Goal: Book appointment/travel/reservation

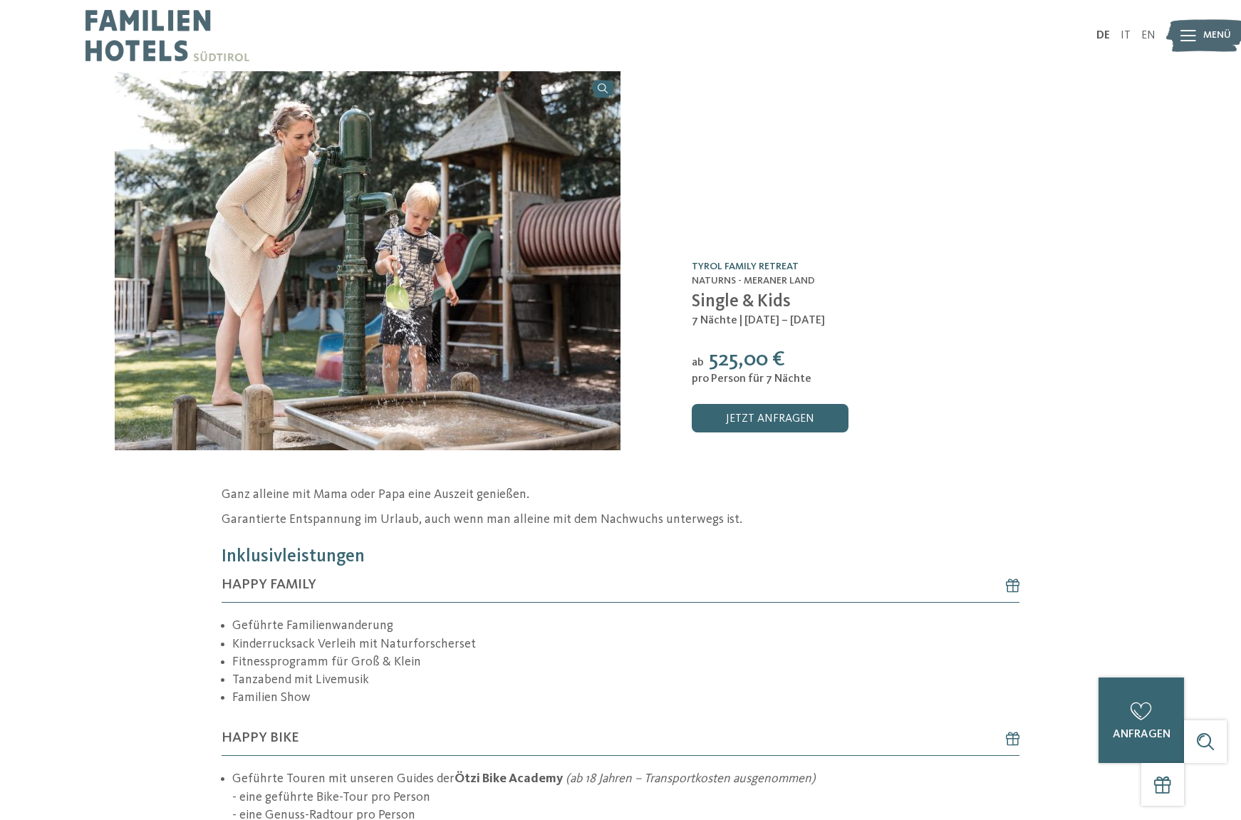
click at [760, 266] on link "TYROL family retreat" at bounding box center [745, 266] width 107 height 10
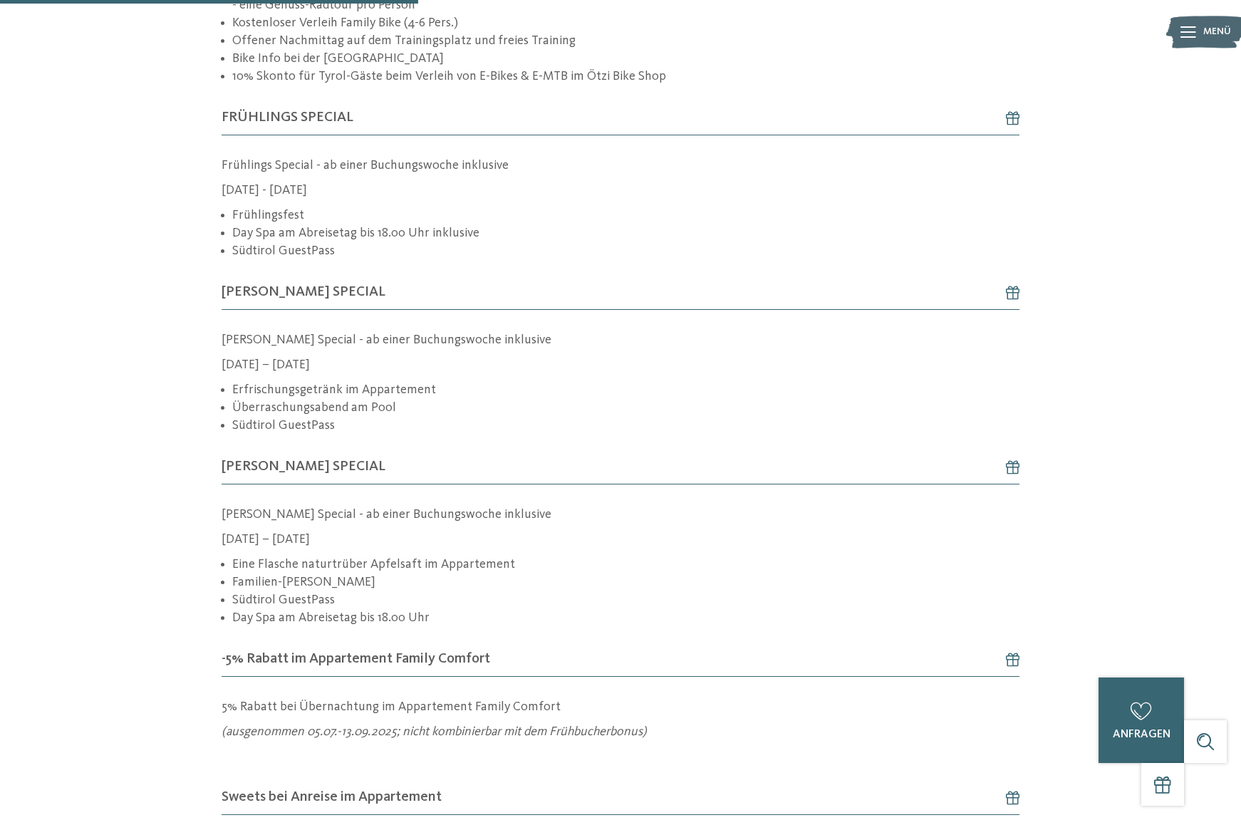
scroll to position [832, 0]
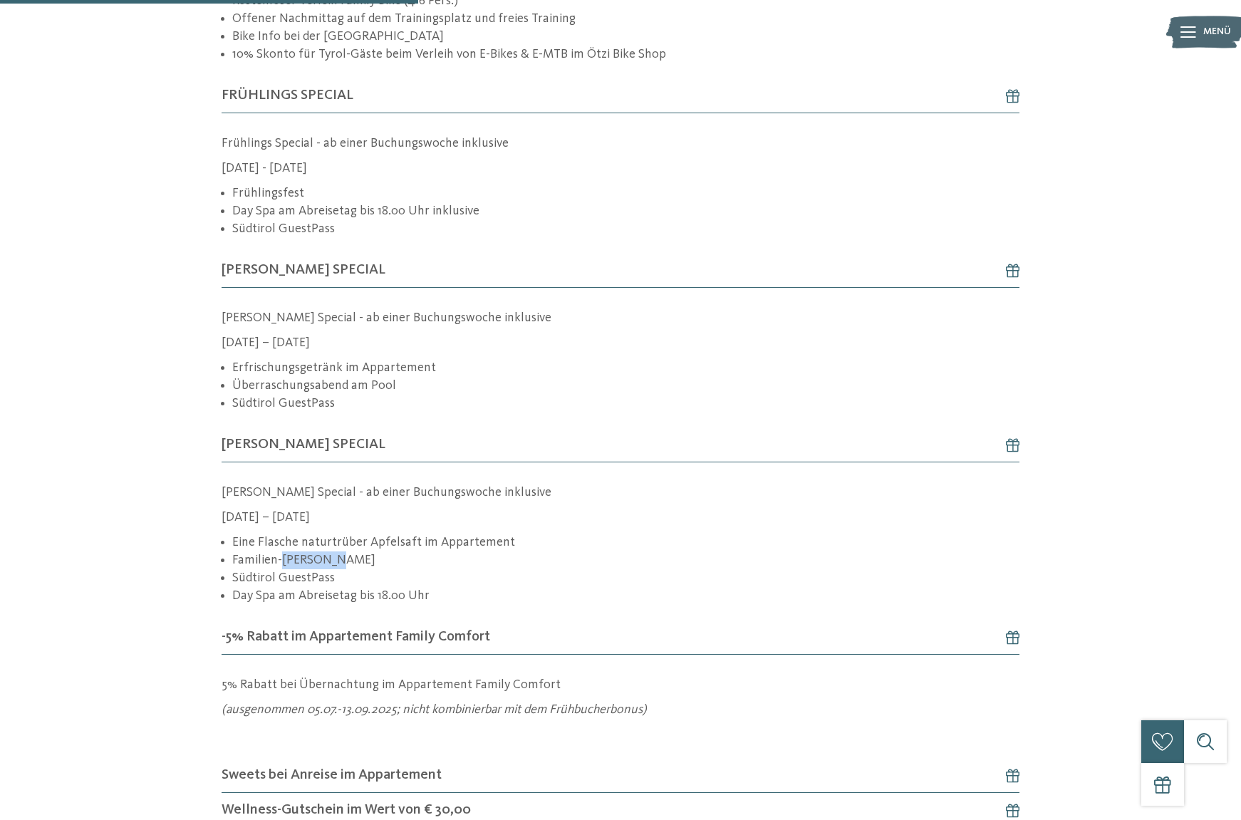
drag, startPoint x: 283, startPoint y: 554, endPoint x: 337, endPoint y: 558, distance: 54.2
click at [337, 558] on li "Familien-[PERSON_NAME]" at bounding box center [625, 560] width 787 height 18
copy li "Törggelen"
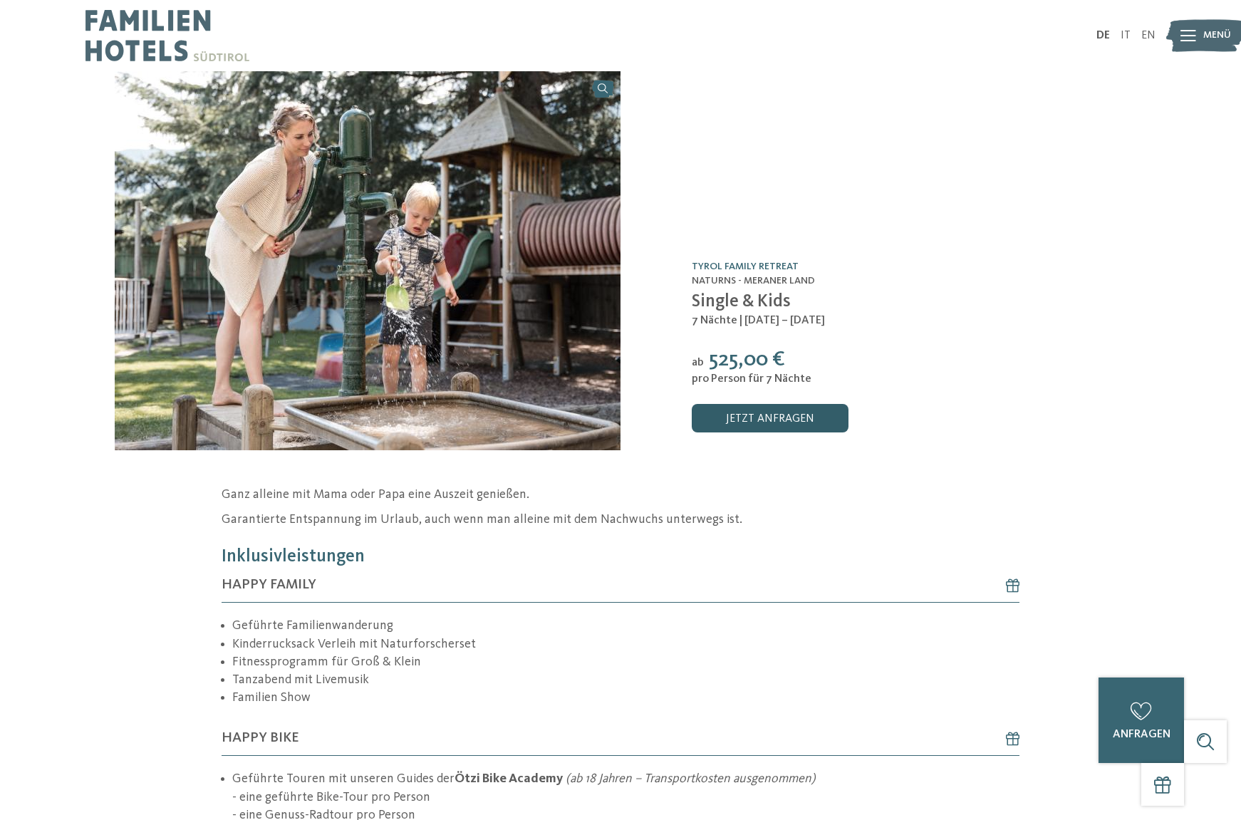
scroll to position [0, 0]
drag, startPoint x: 774, startPoint y: 419, endPoint x: 854, endPoint y: 419, distance: 80.5
click at [777, 419] on link "jetzt anfragen" at bounding box center [770, 418] width 157 height 28
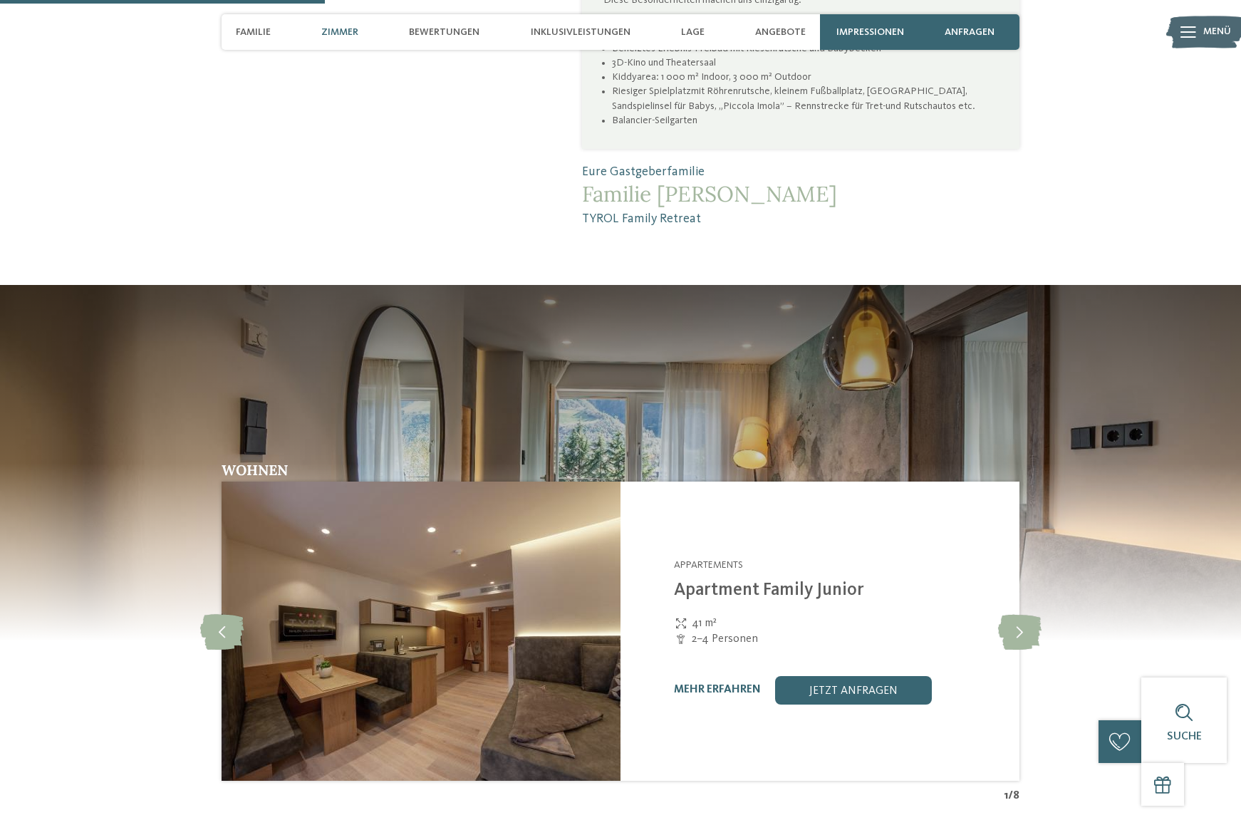
scroll to position [1206, 0]
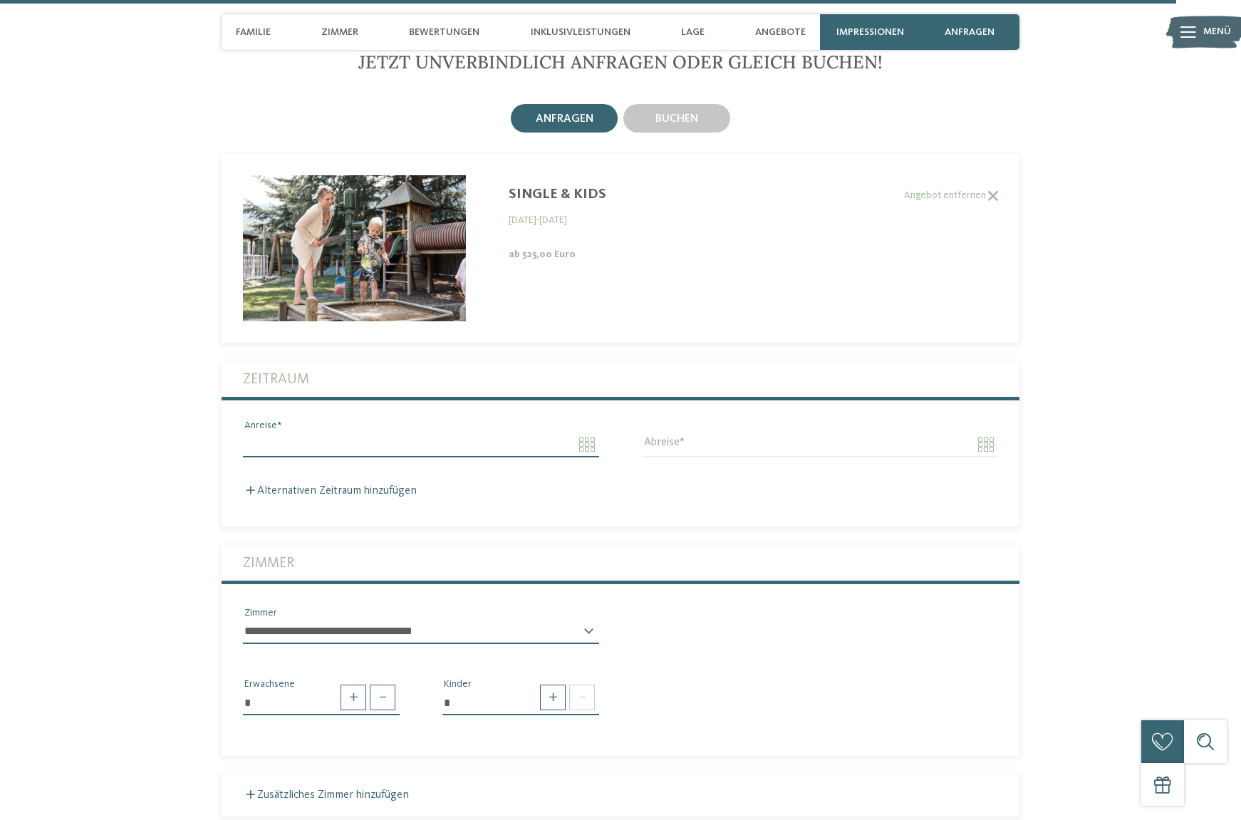
click at [584, 432] on input "Anreise" at bounding box center [421, 444] width 356 height 24
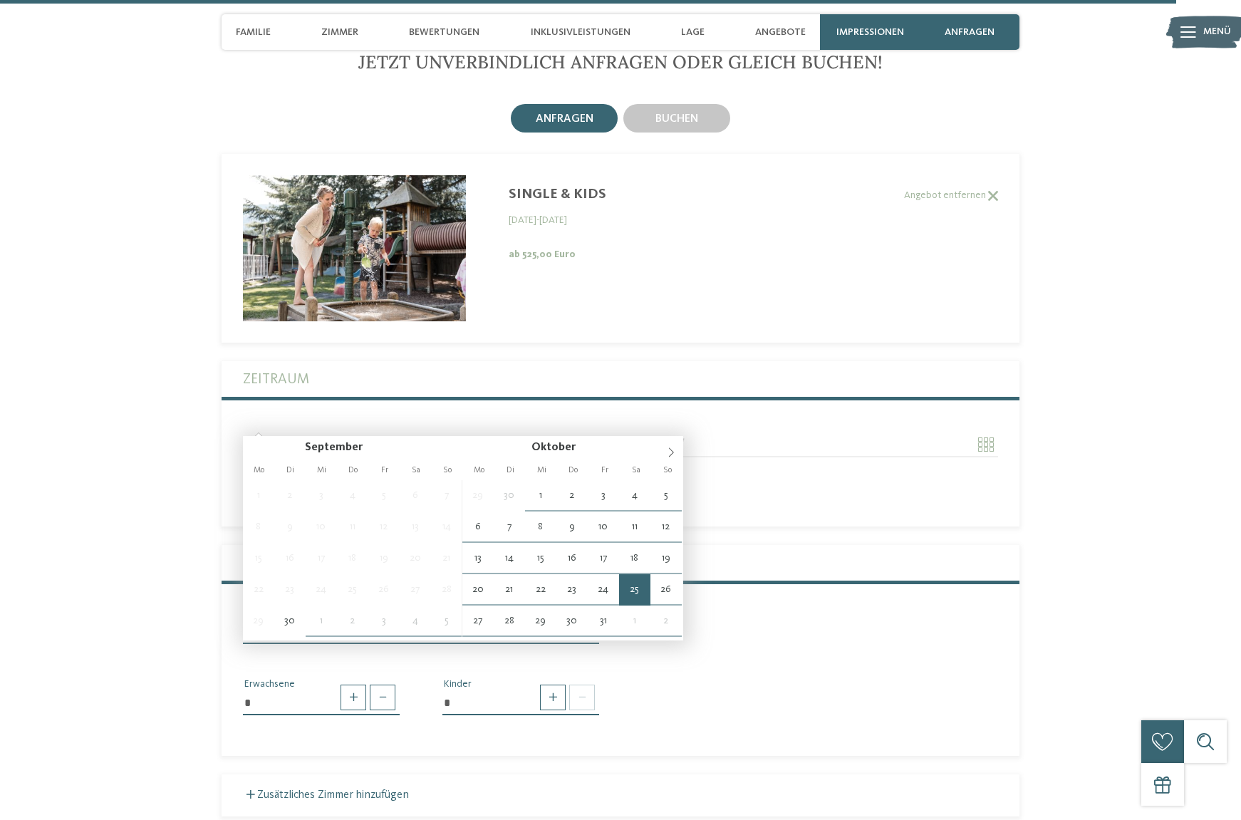
type input "**********"
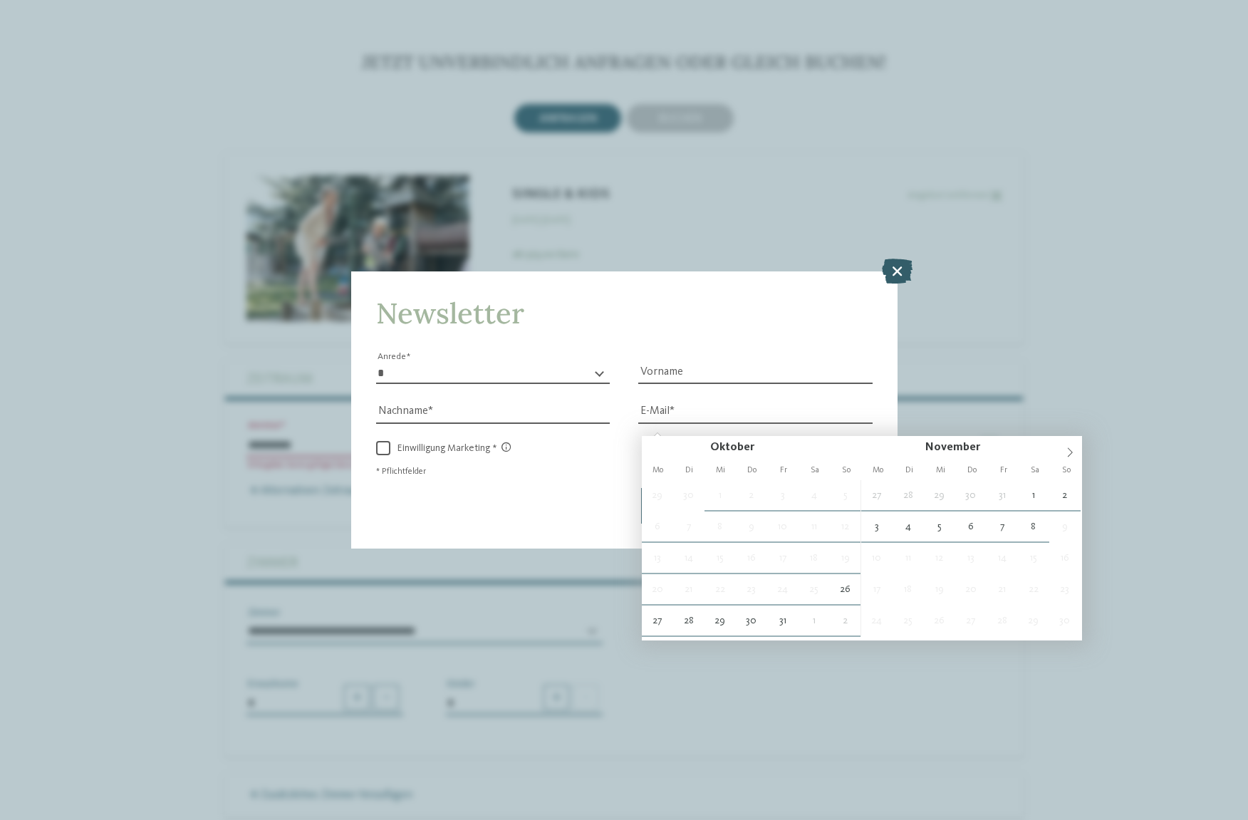
click at [889, 259] on icon at bounding box center [897, 271] width 31 height 25
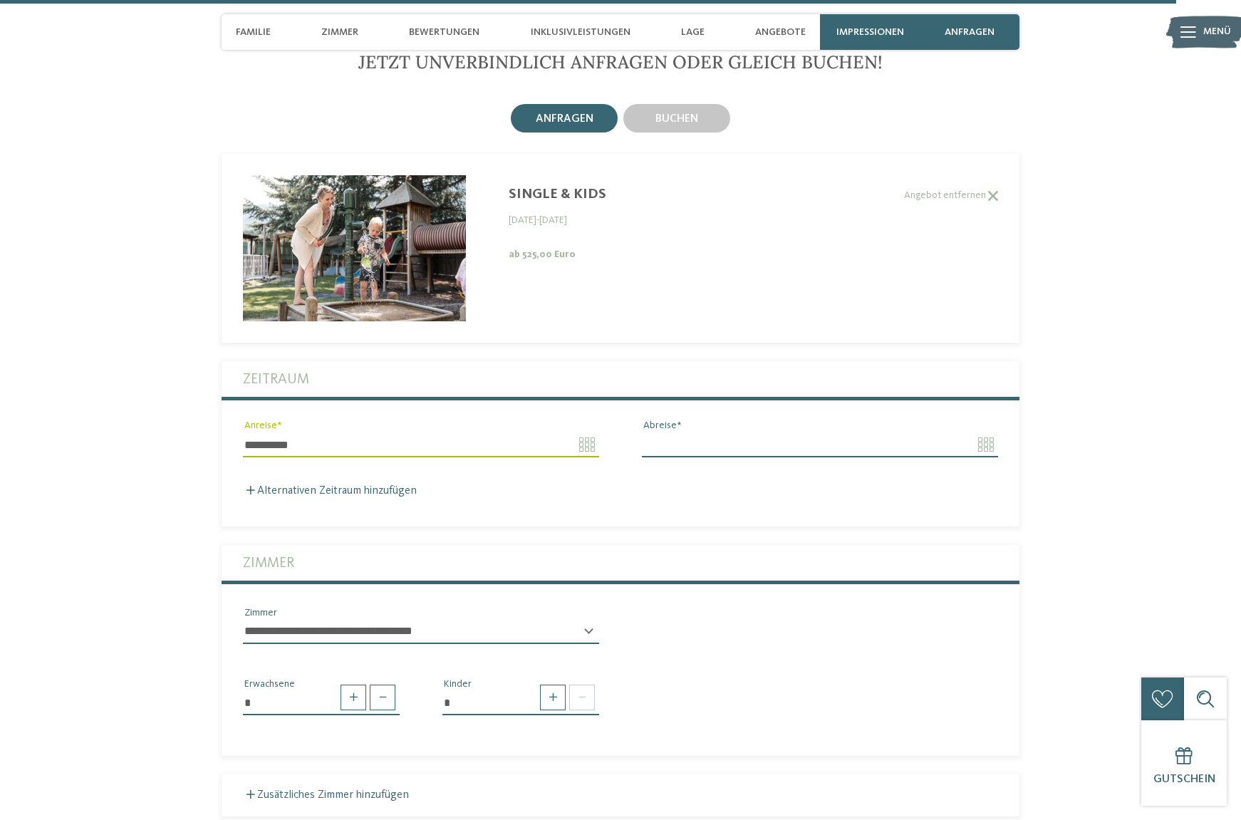
click at [759, 432] on input "Abreise" at bounding box center [820, 444] width 356 height 24
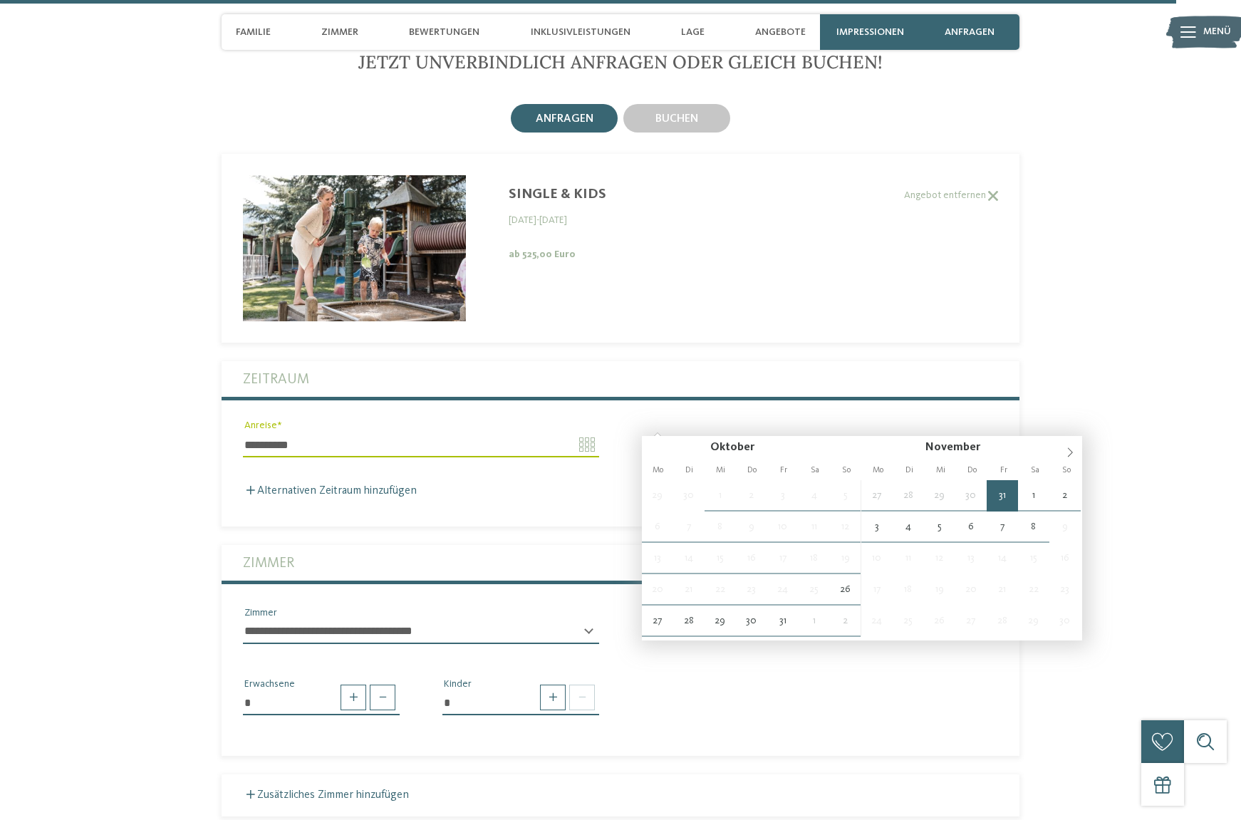
type input "**********"
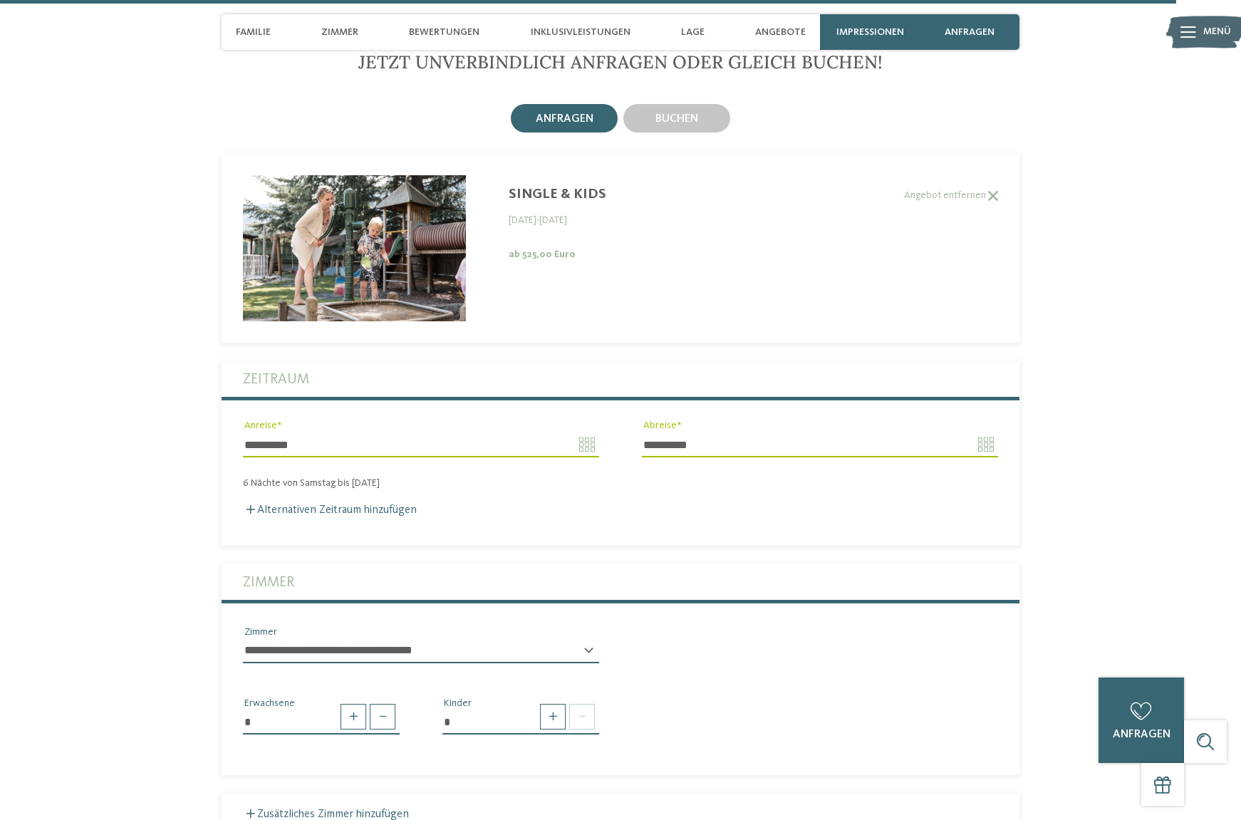
click at [773, 515] on fieldset "**********" at bounding box center [621, 453] width 798 height 184
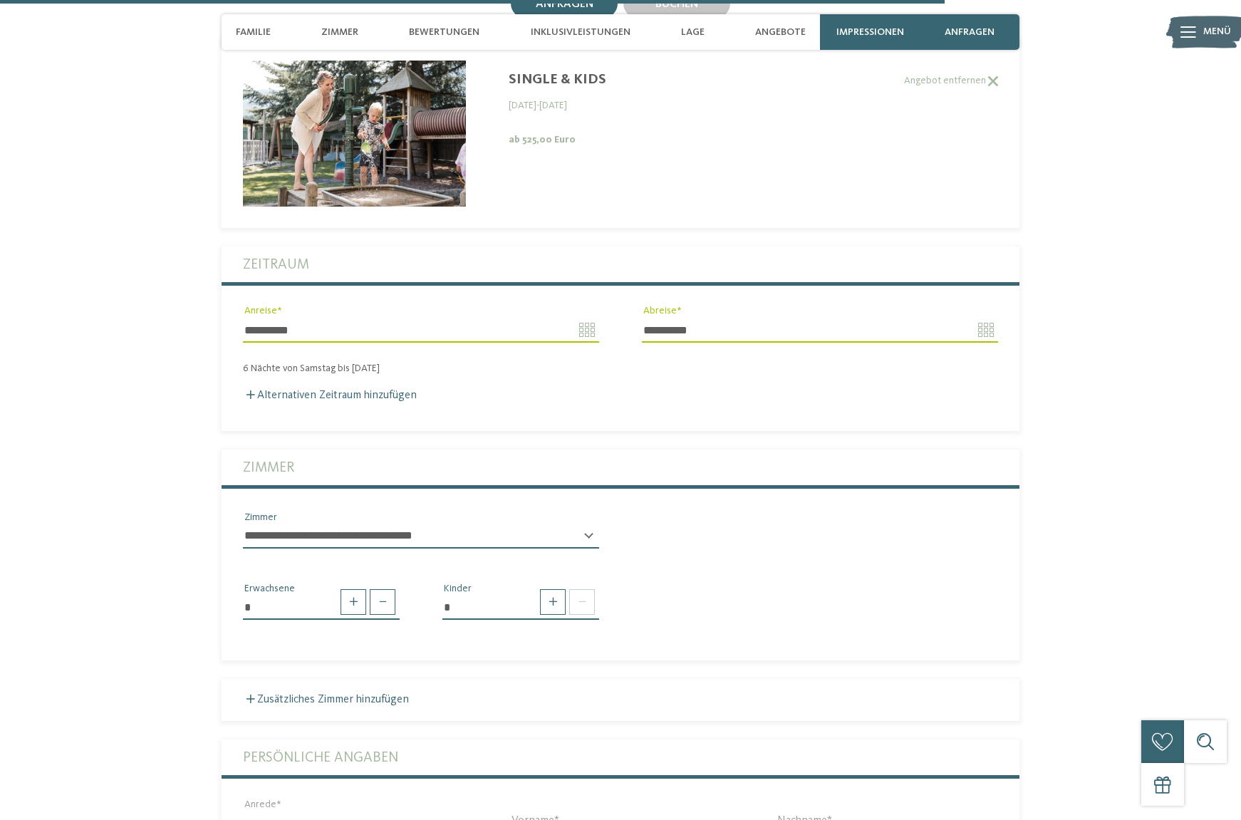
scroll to position [3704, 0]
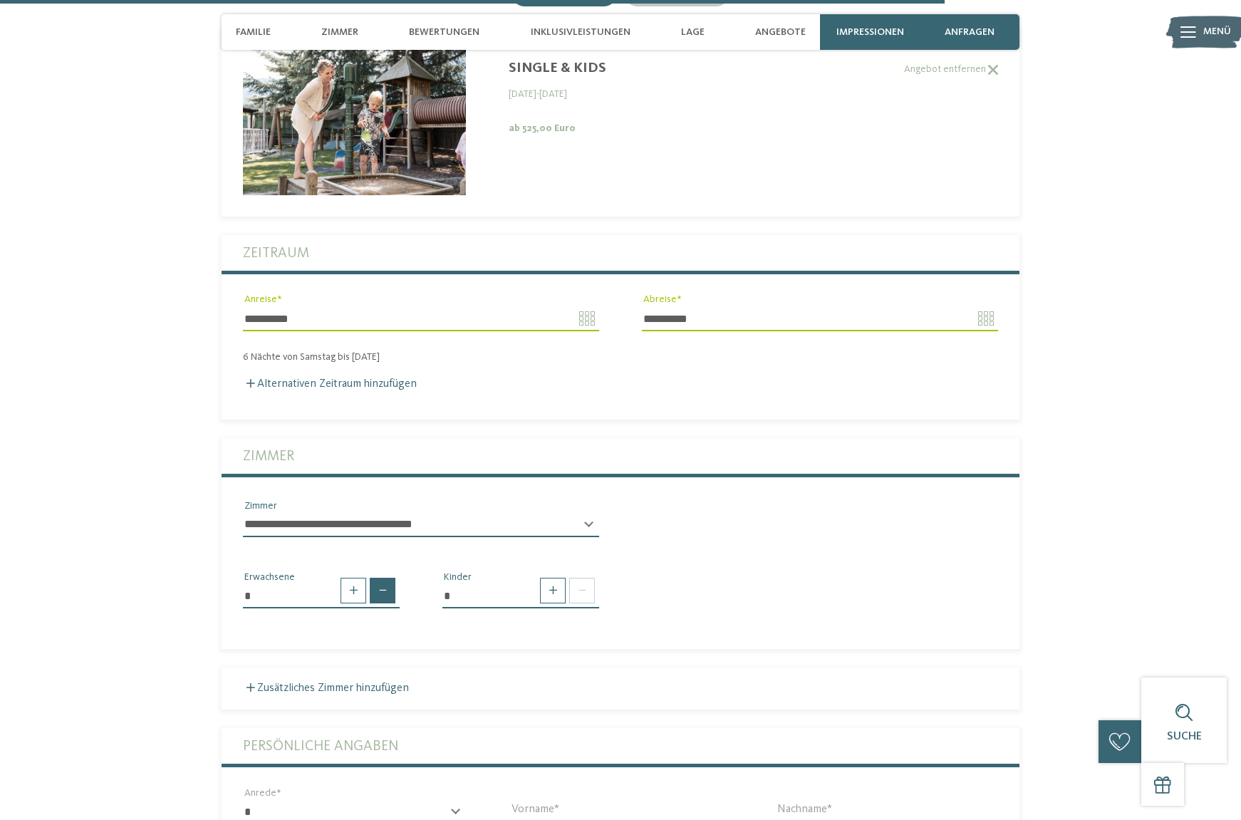
click at [385, 578] on span at bounding box center [383, 591] width 26 height 26
type input "*"
click at [561, 578] on span at bounding box center [553, 591] width 26 height 26
type input "*"
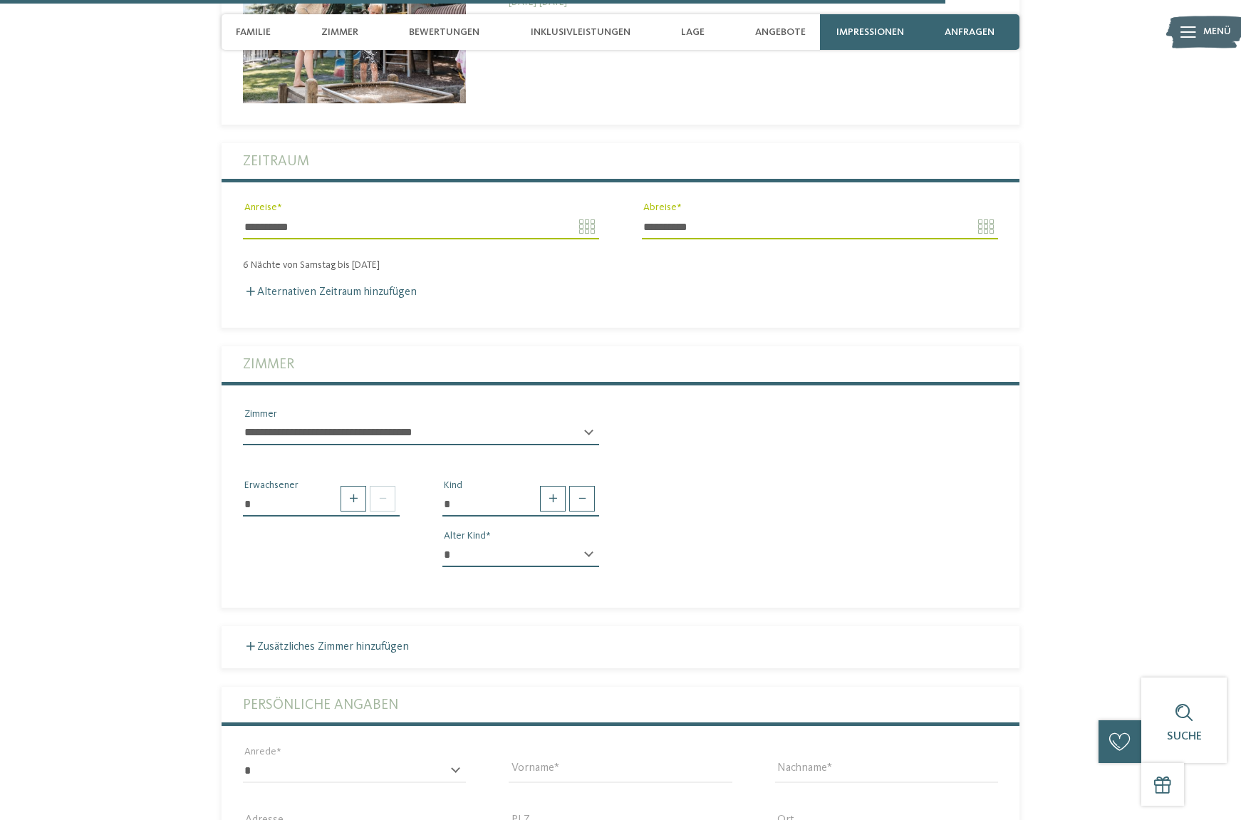
scroll to position [3809, 0]
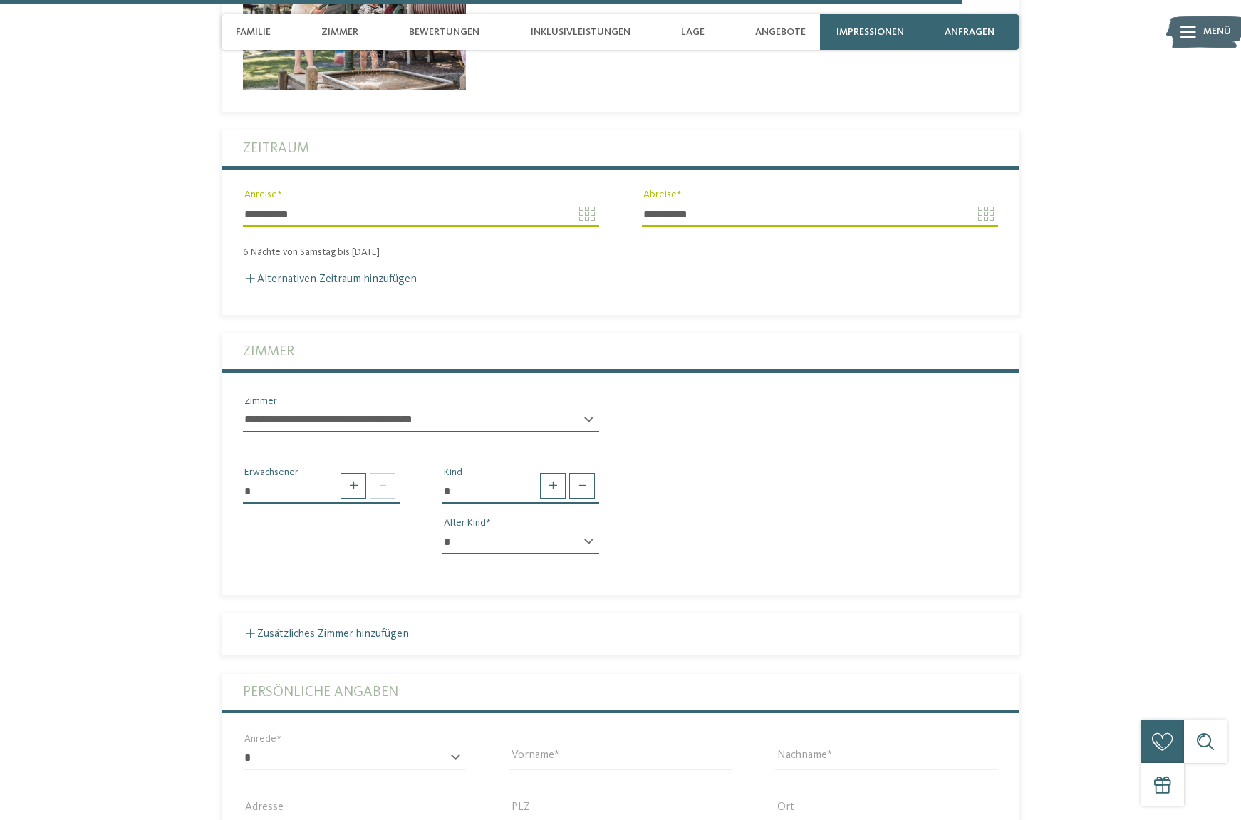
select select "*"
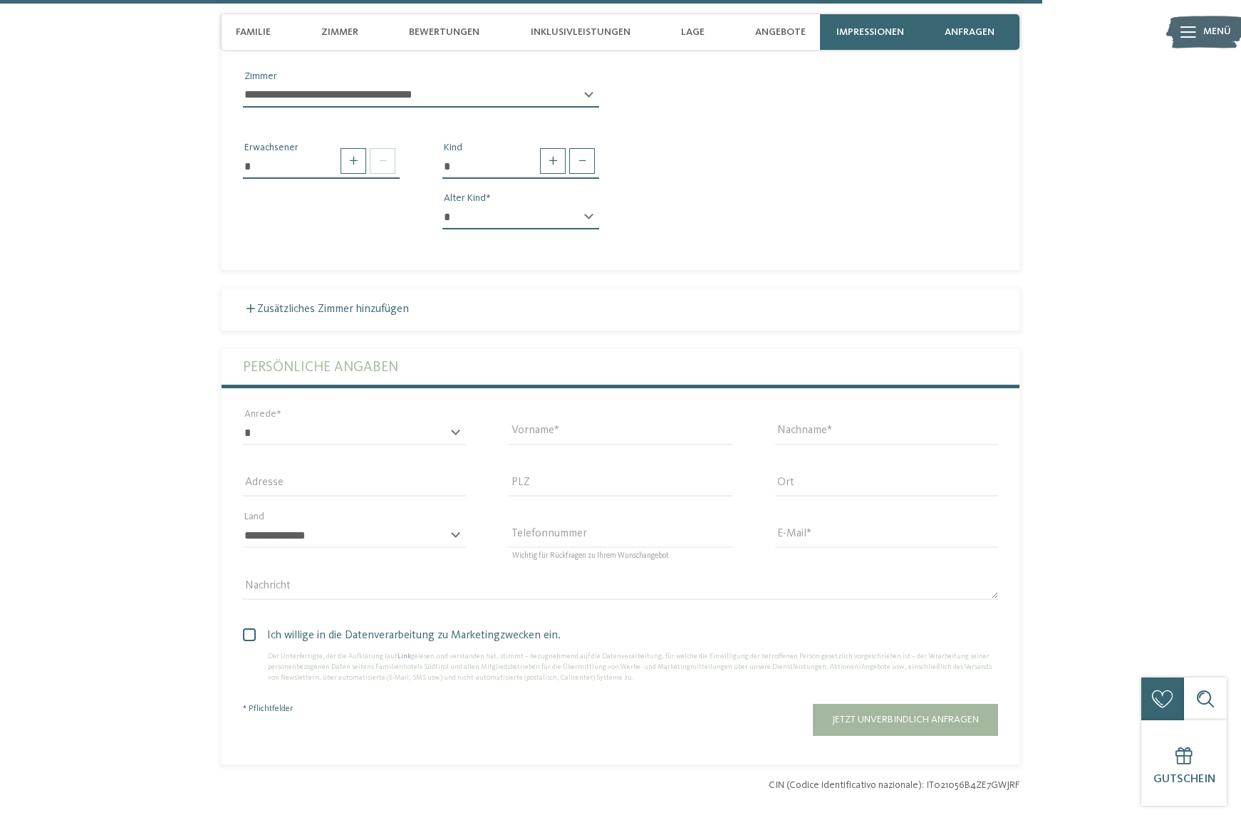
scroll to position [4140, 0]
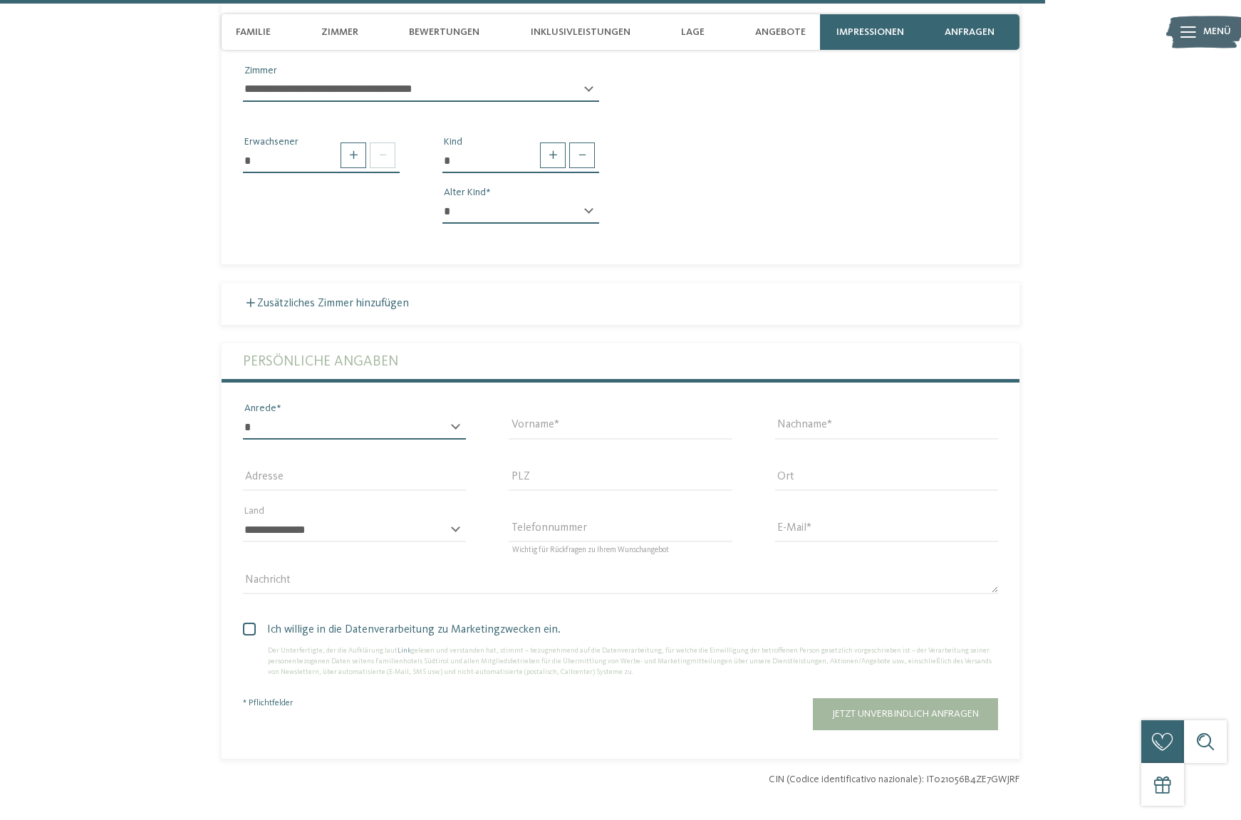
select select "*"
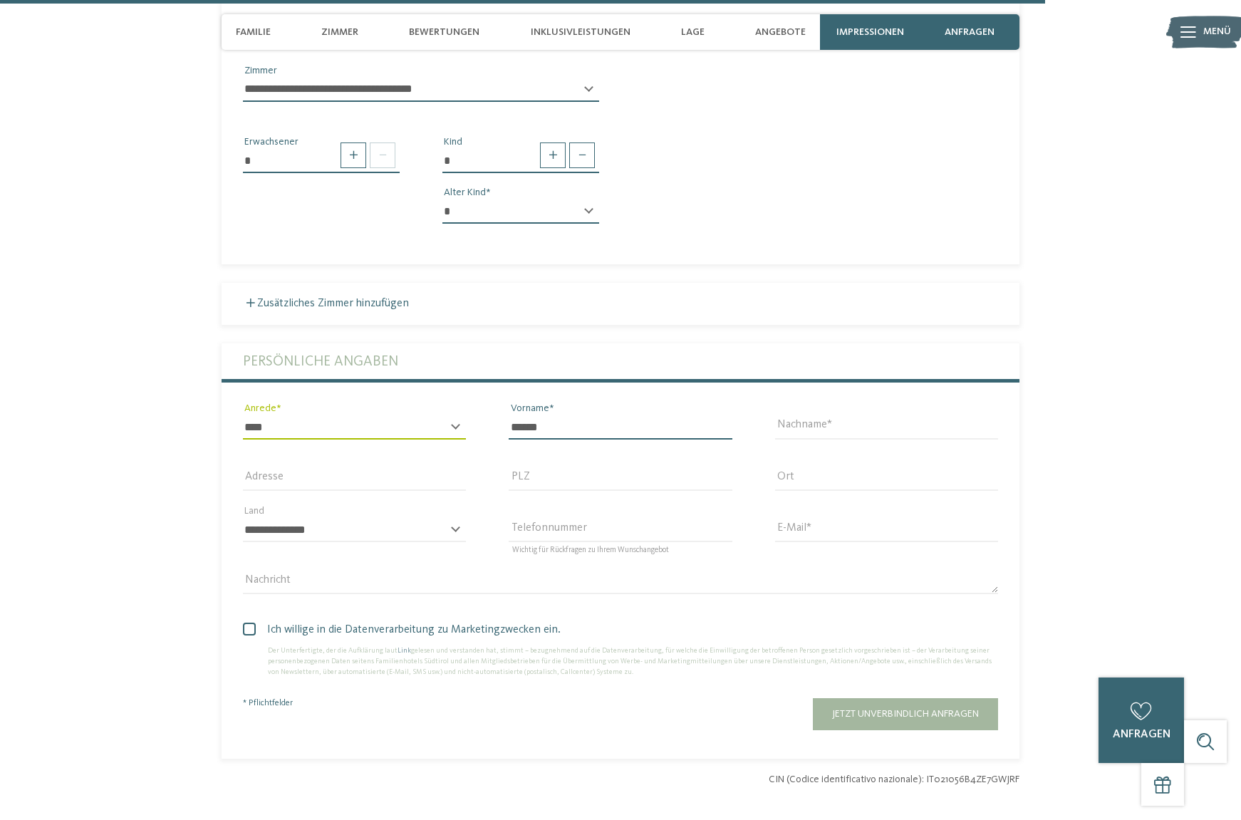
type input "******"
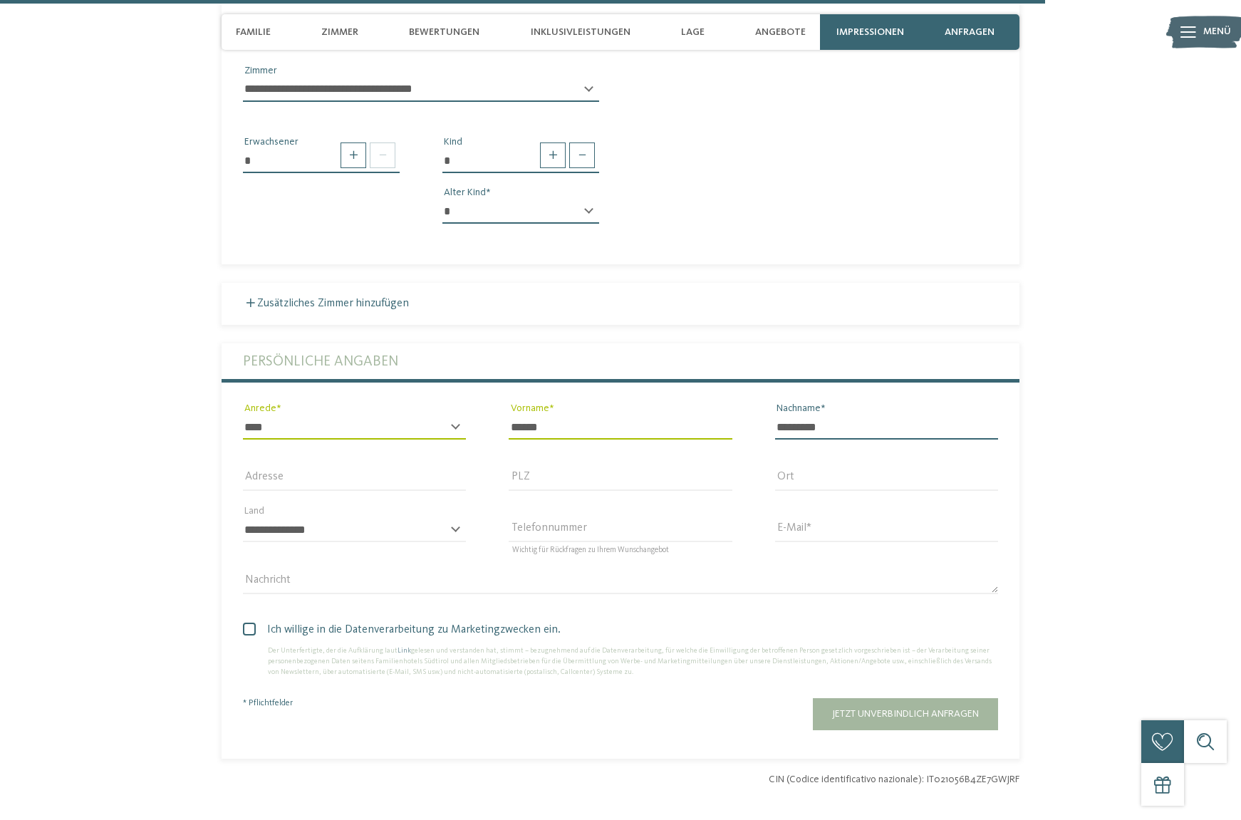
type input "*********"
type input "**********"
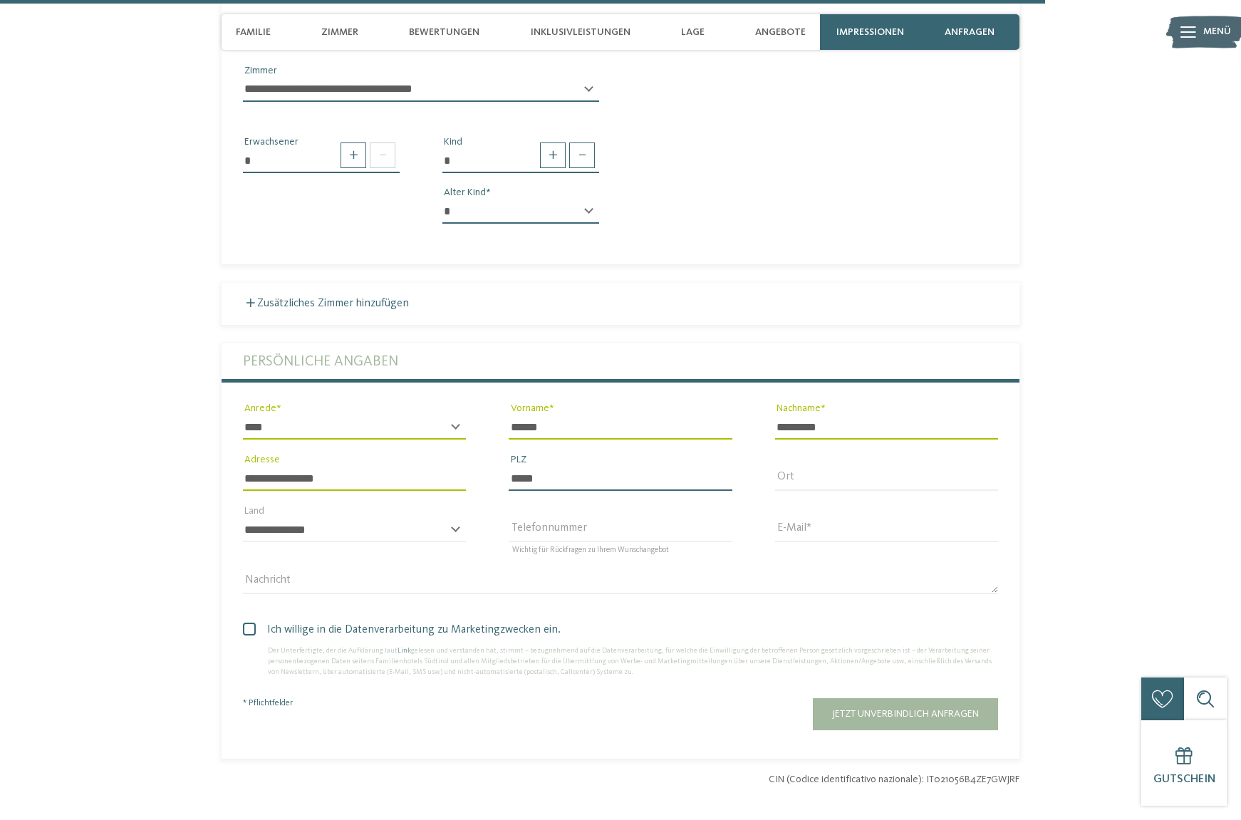
type input "*****"
type input "********"
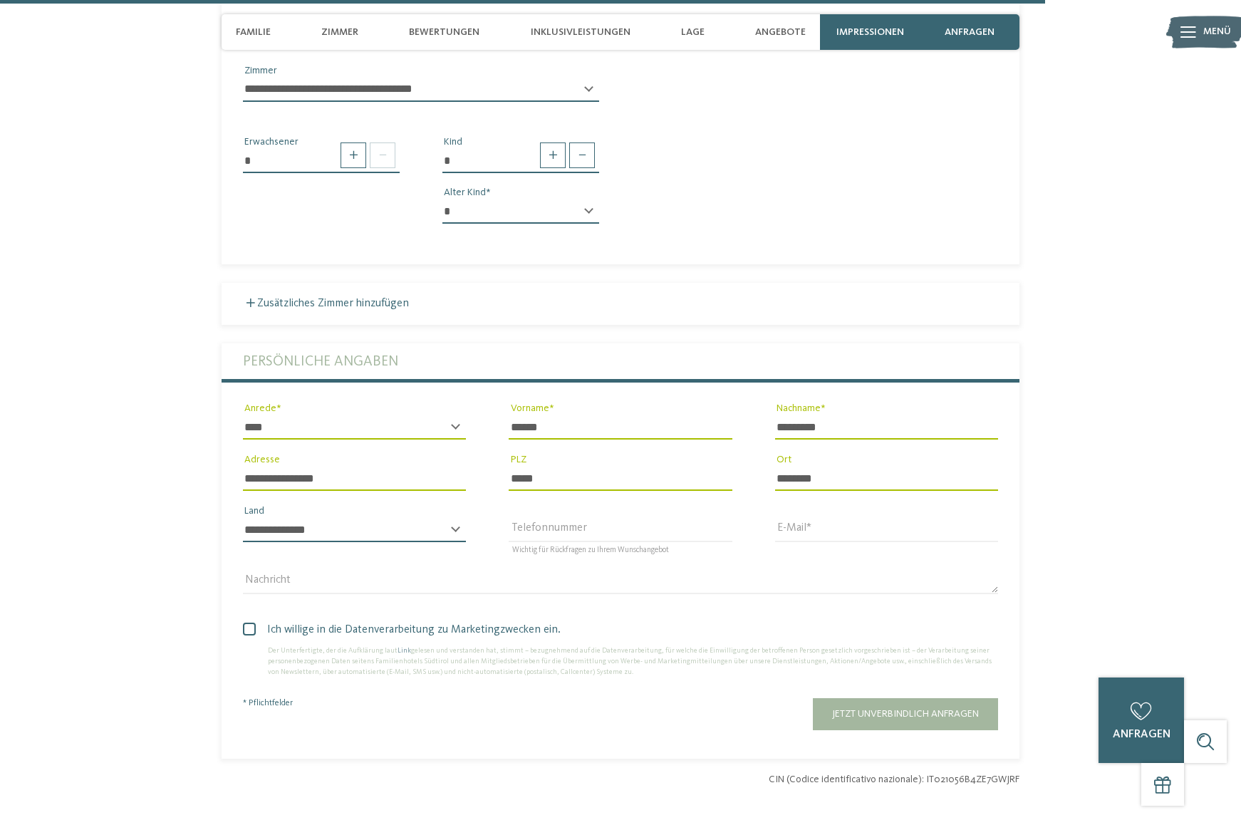
select select "**"
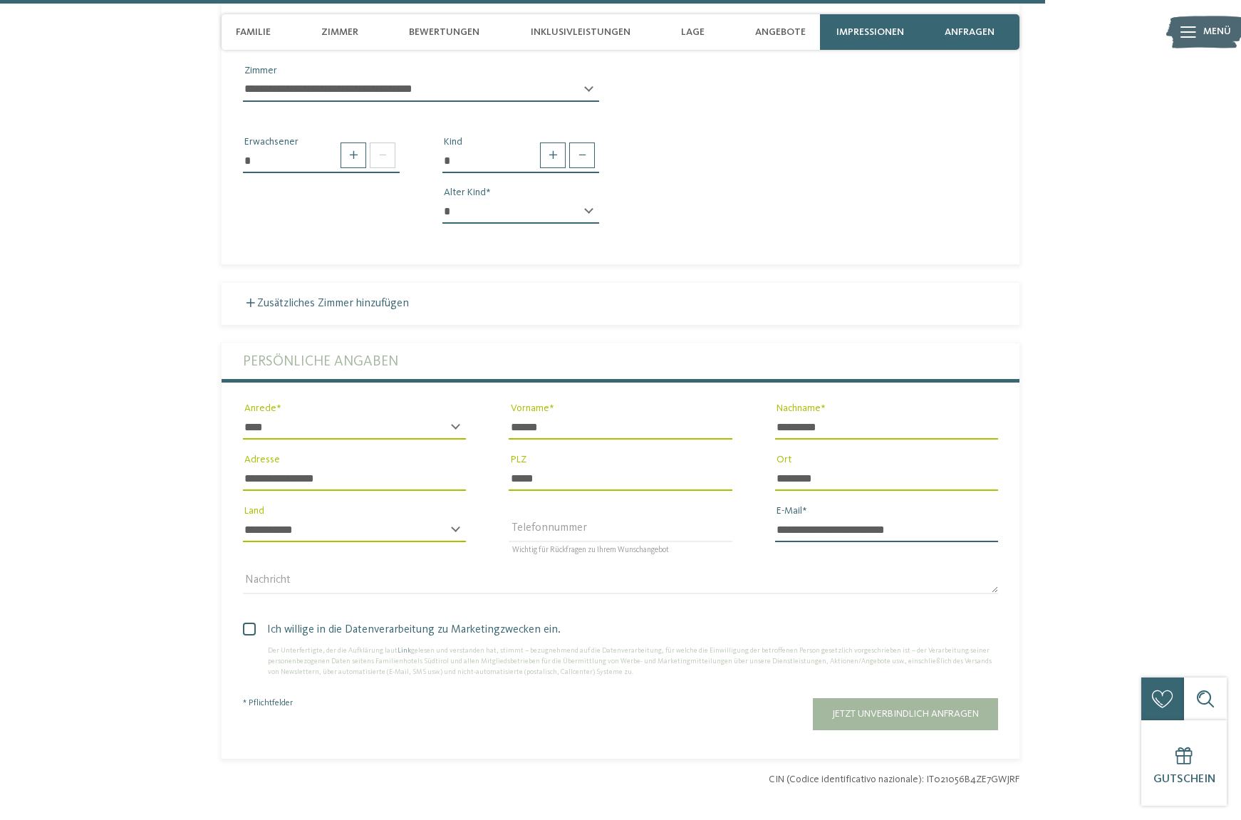
type input "**********"
click at [246, 623] on span at bounding box center [249, 629] width 13 height 13
drag, startPoint x: 916, startPoint y: 688, endPoint x: 659, endPoint y: 621, distance: 265.7
click at [915, 709] on span "Jetzt unverbindlich anfragen" at bounding box center [905, 714] width 147 height 10
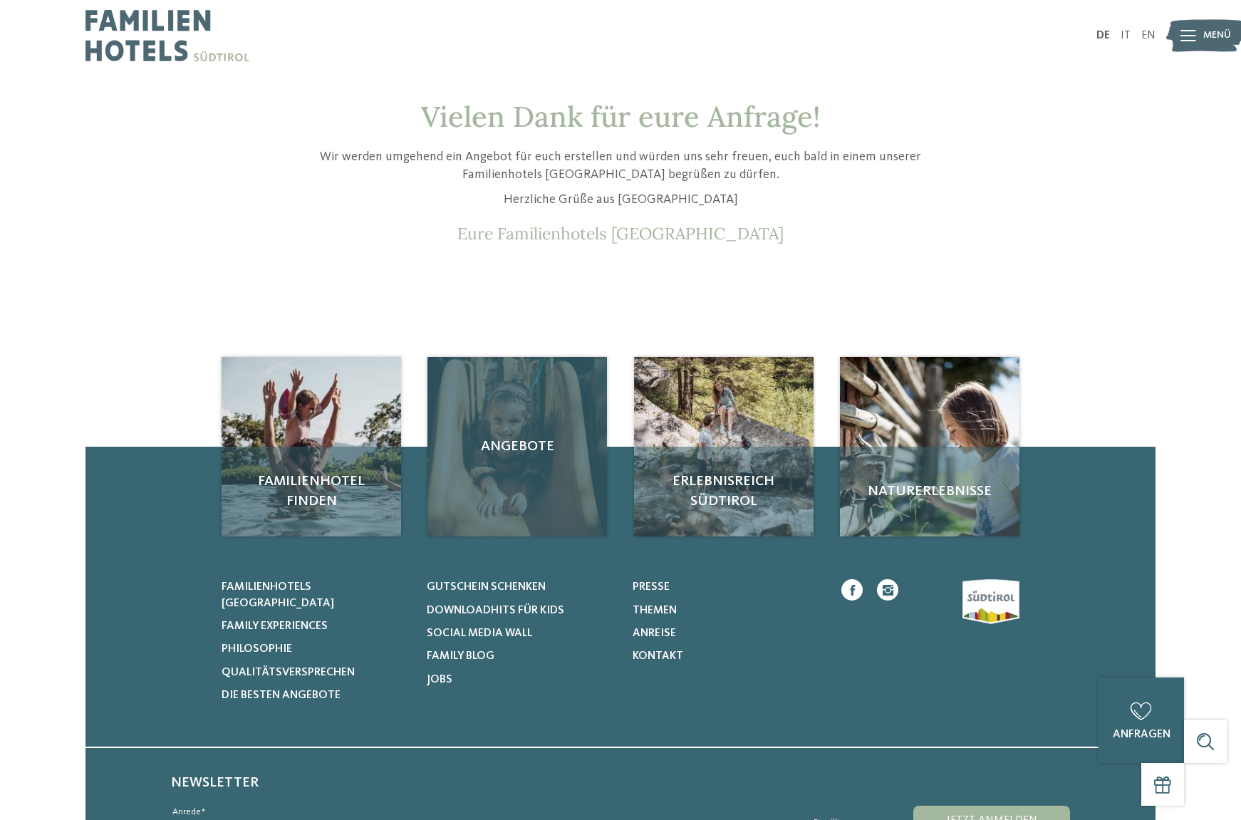
click at [560, 467] on div "Angebote" at bounding box center [516, 446] width 179 height 179
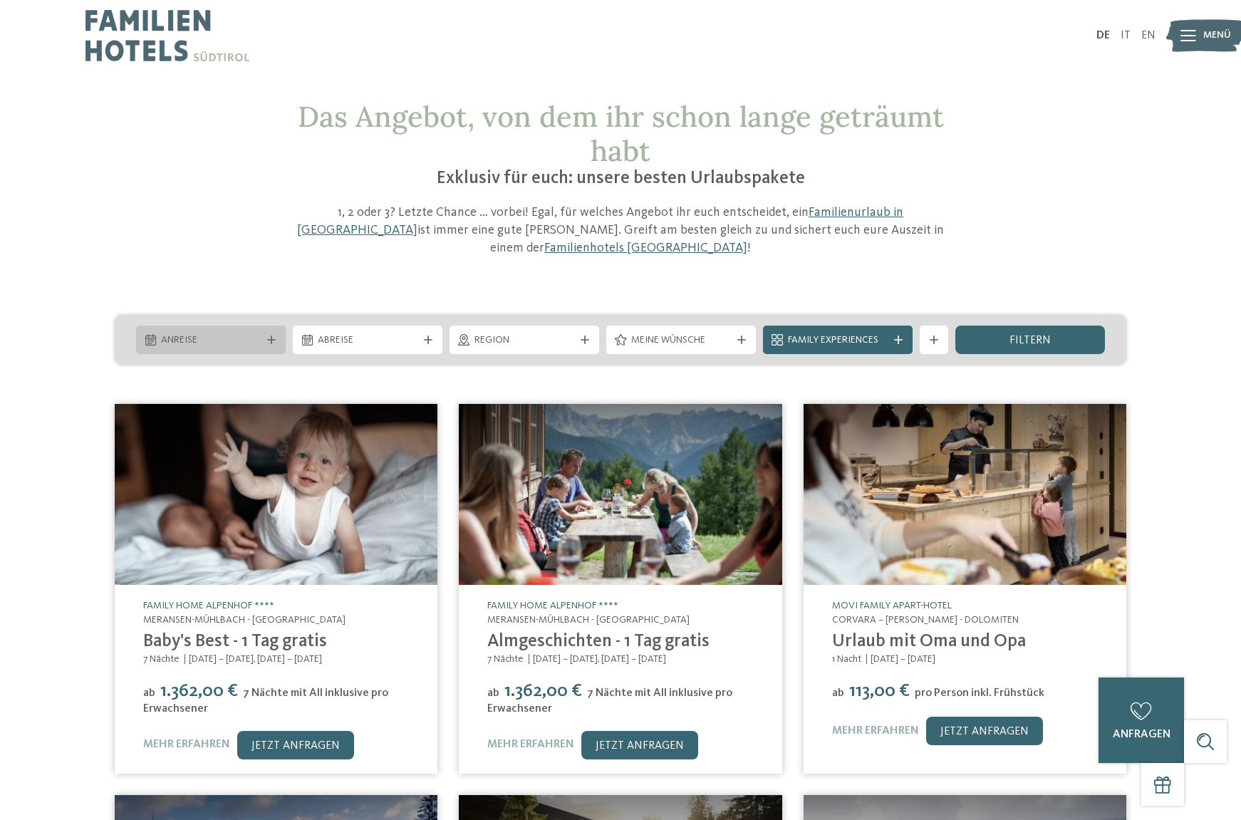
click at [276, 335] on div at bounding box center [271, 339] width 14 height 9
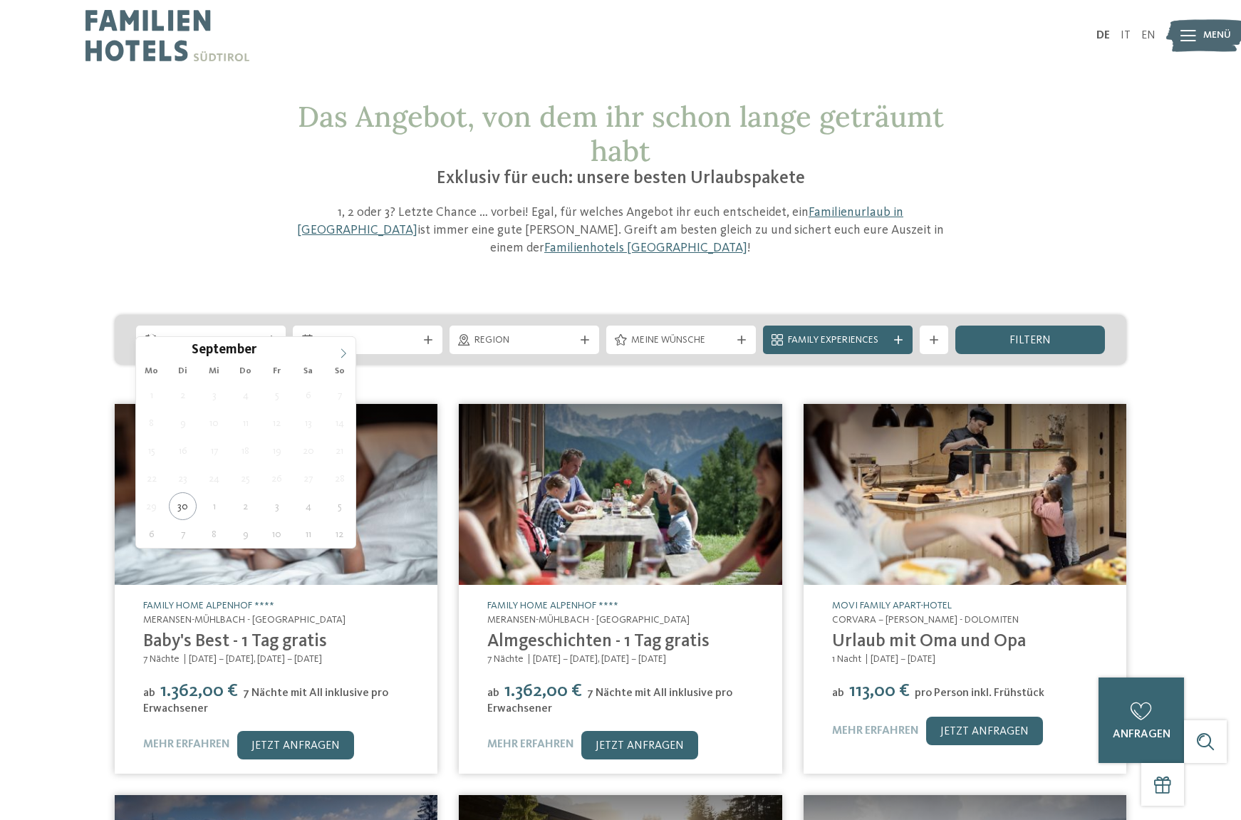
click at [342, 351] on icon at bounding box center [343, 353] width 10 height 10
type div "25.10.2025"
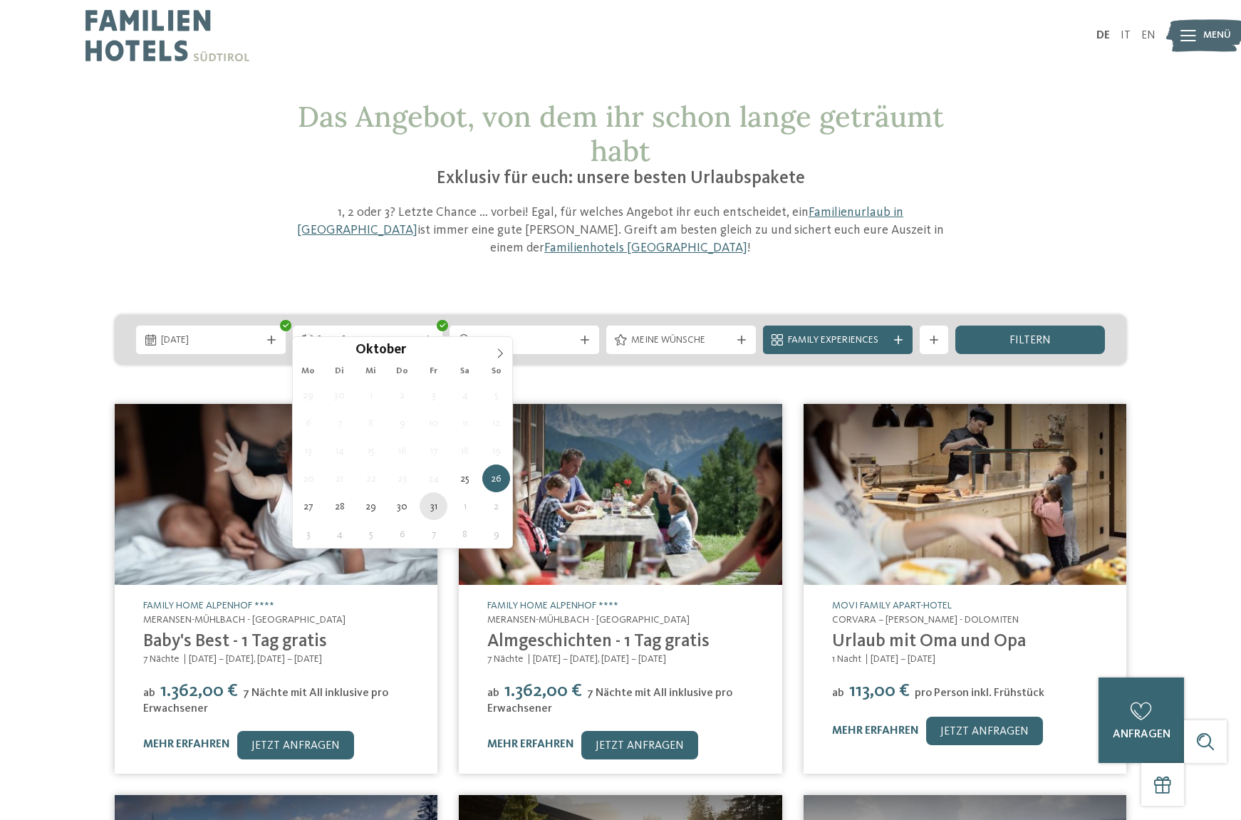
type div "31.10.2025"
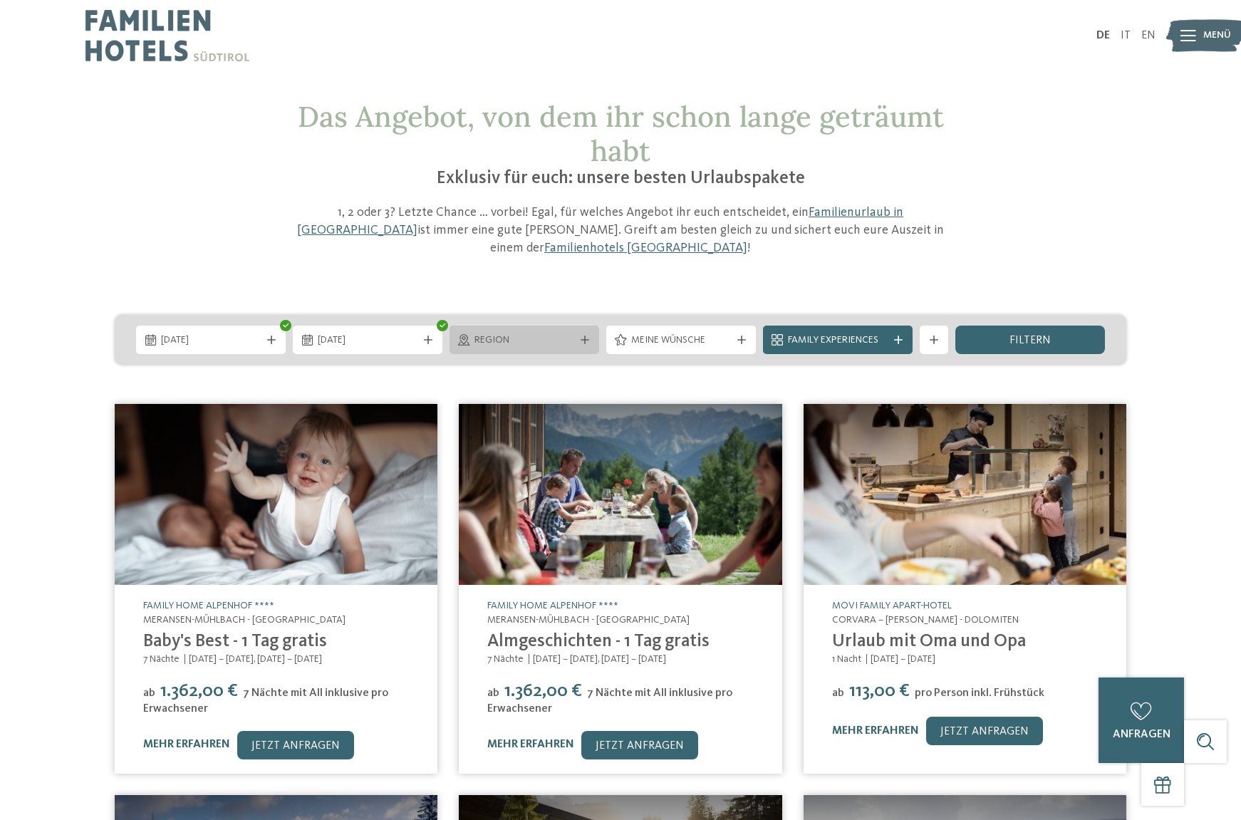
click at [553, 333] on span "Region" at bounding box center [524, 340] width 100 height 14
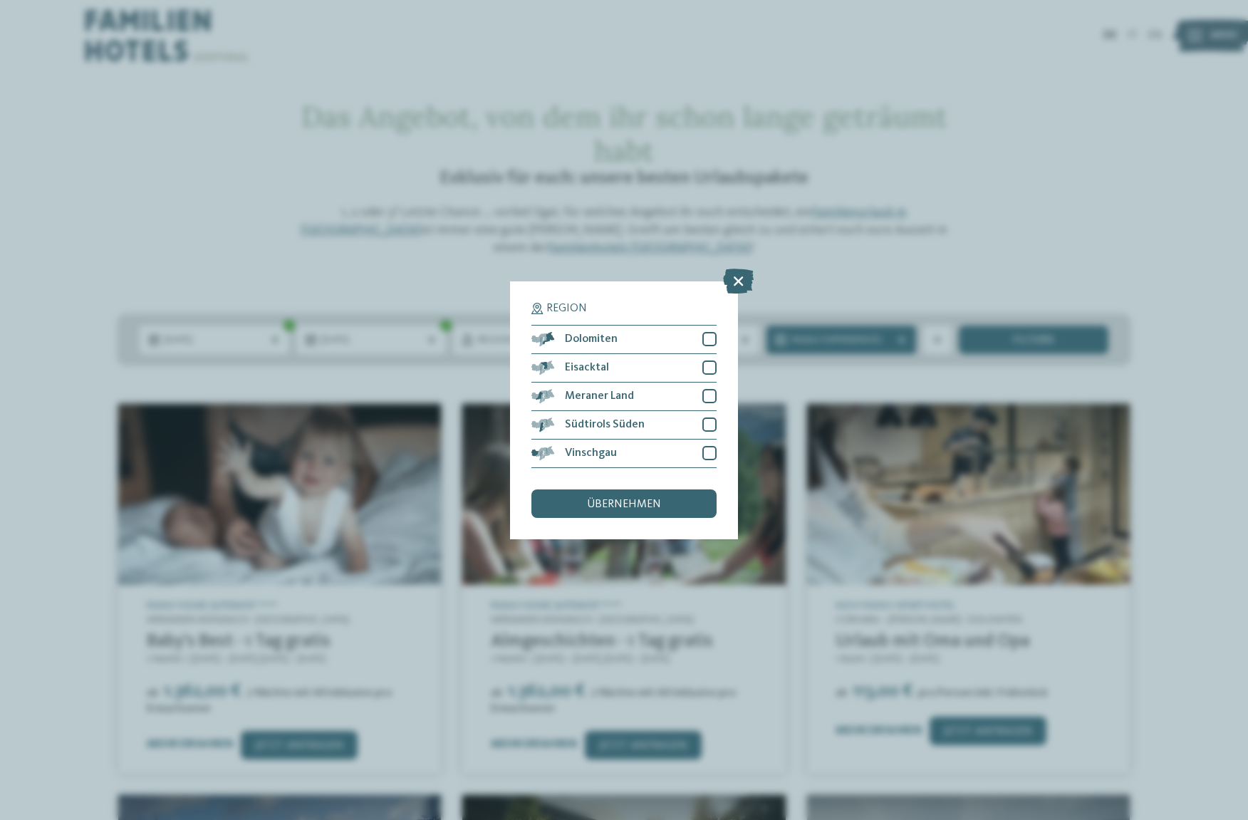
click at [325, 194] on div "Region Dolomiten" at bounding box center [624, 410] width 1248 height 820
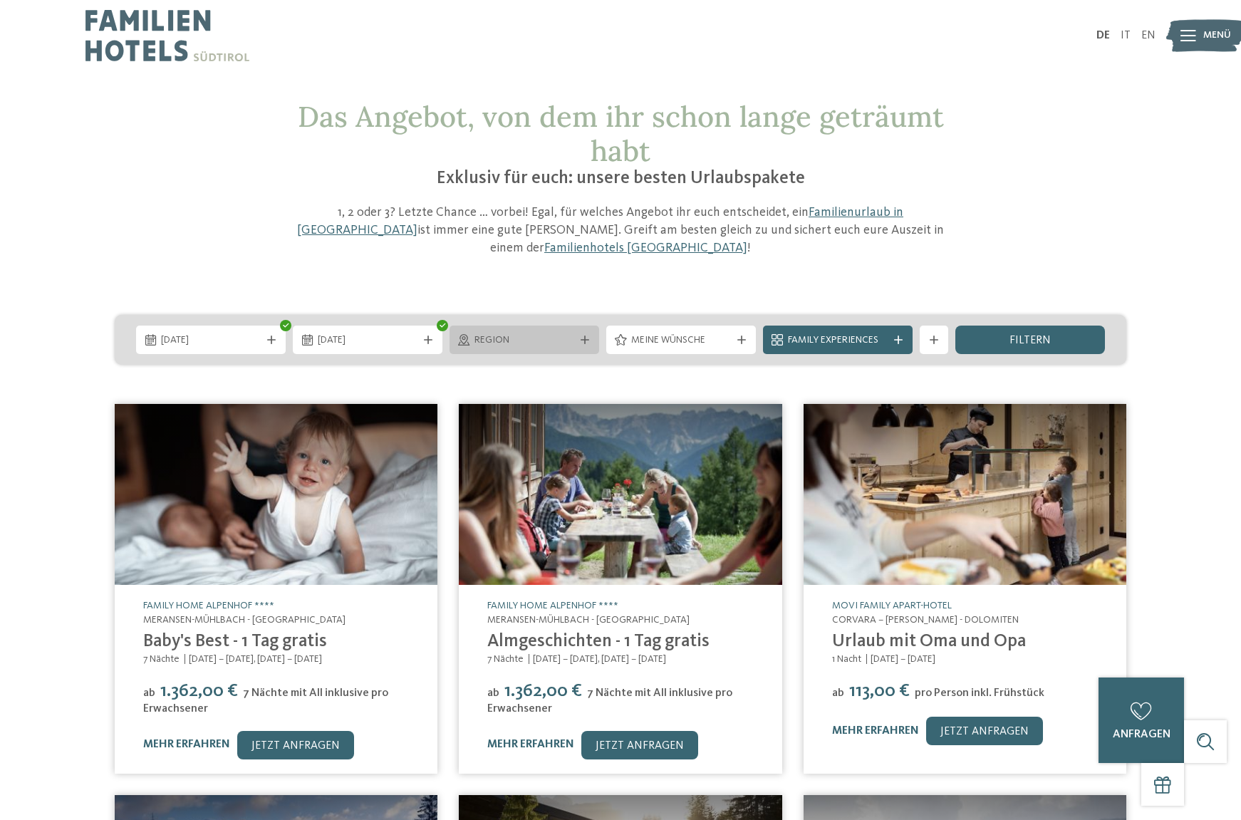
click at [474, 332] on div "Region" at bounding box center [524, 340] width 107 height 16
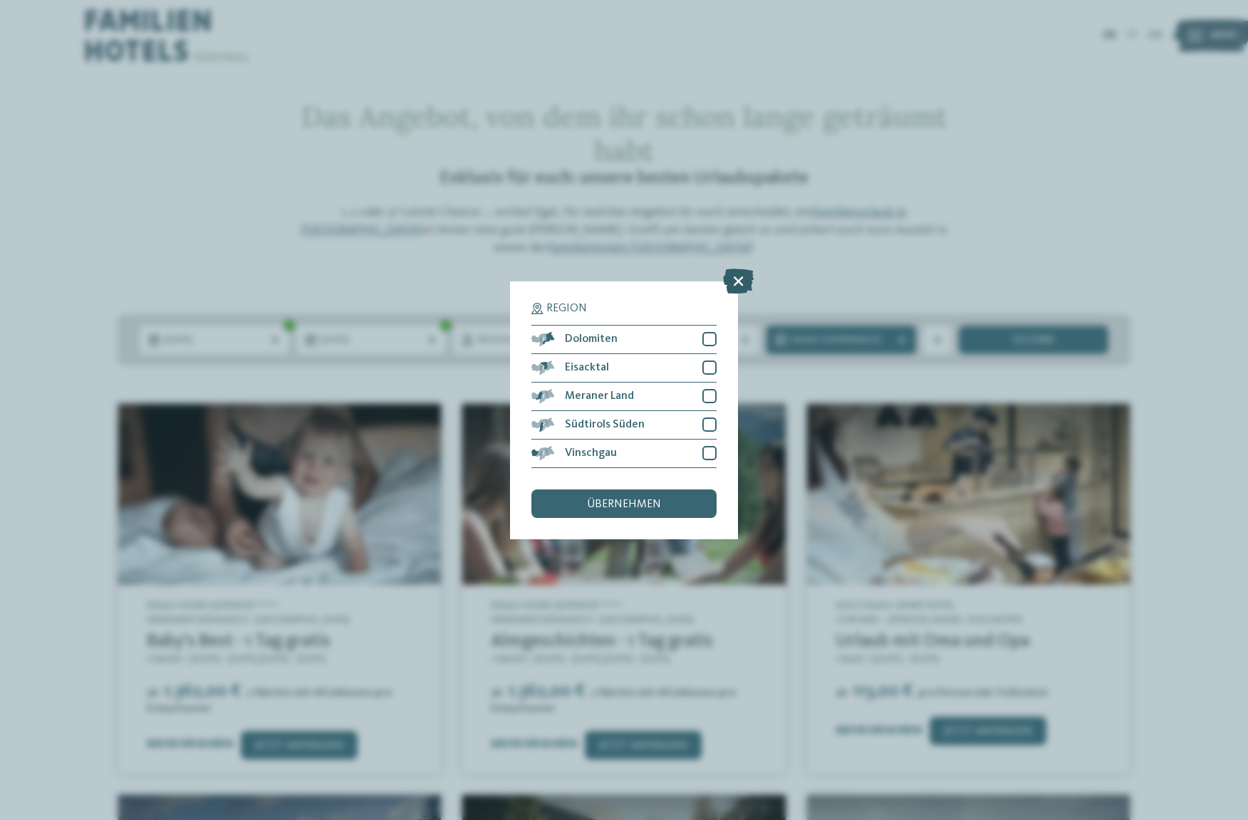
click at [736, 268] on icon at bounding box center [738, 280] width 31 height 25
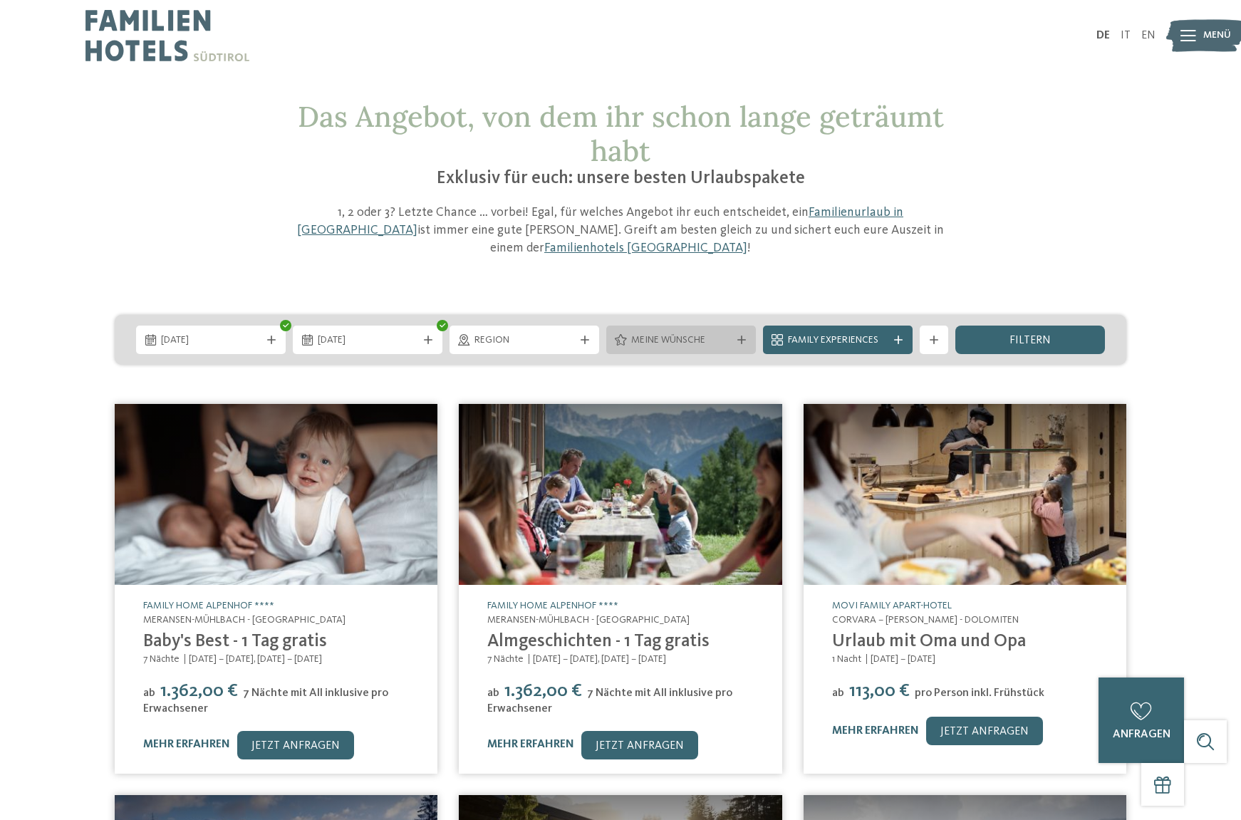
click at [659, 333] on span "Meine Wünsche" at bounding box center [681, 340] width 100 height 14
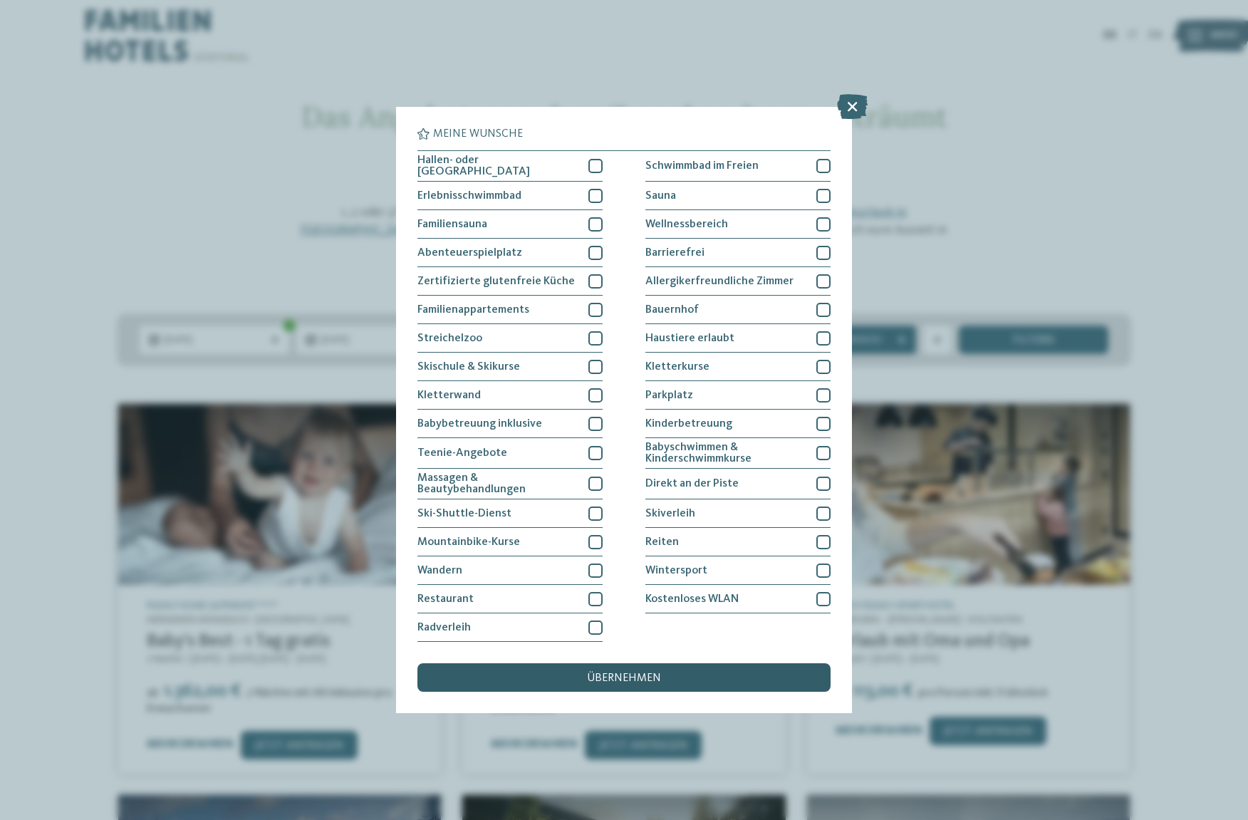
click at [673, 663] on div "übernehmen" at bounding box center [623, 677] width 413 height 28
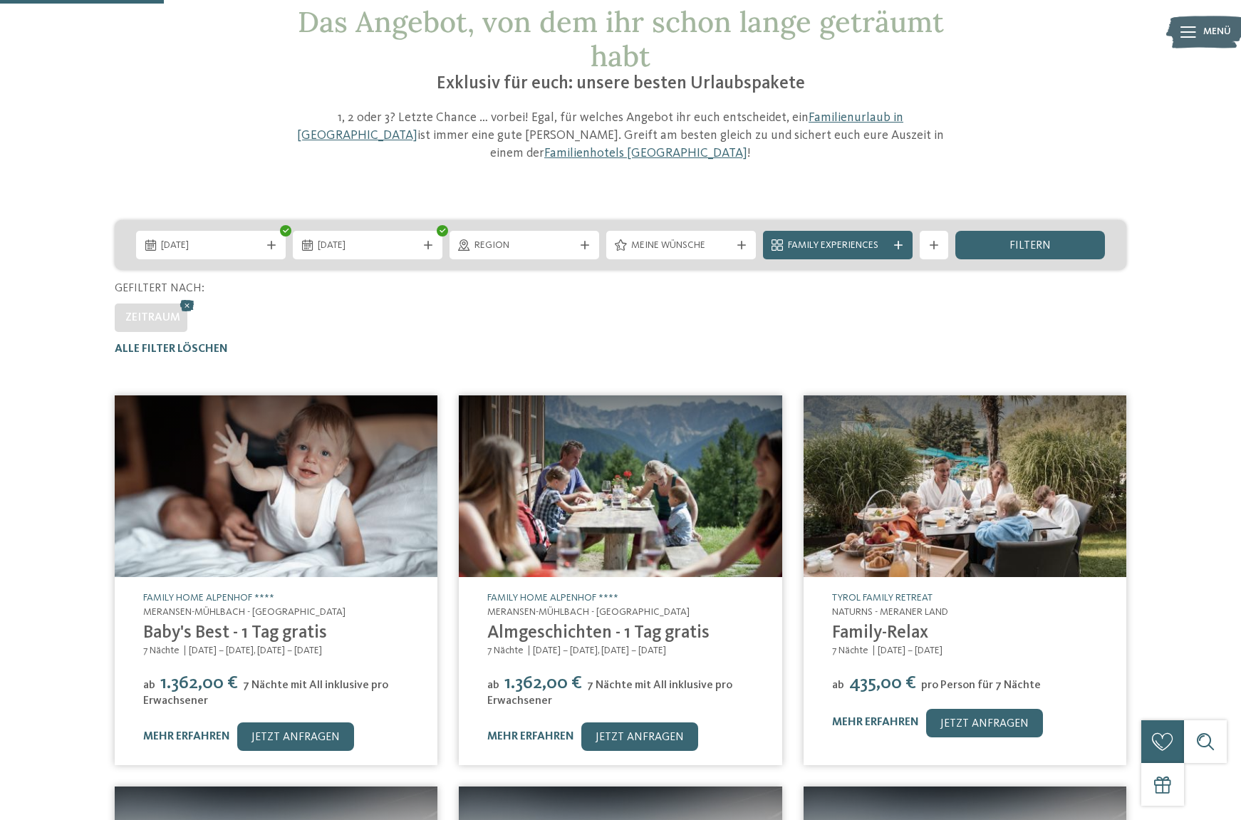
scroll to position [162, 0]
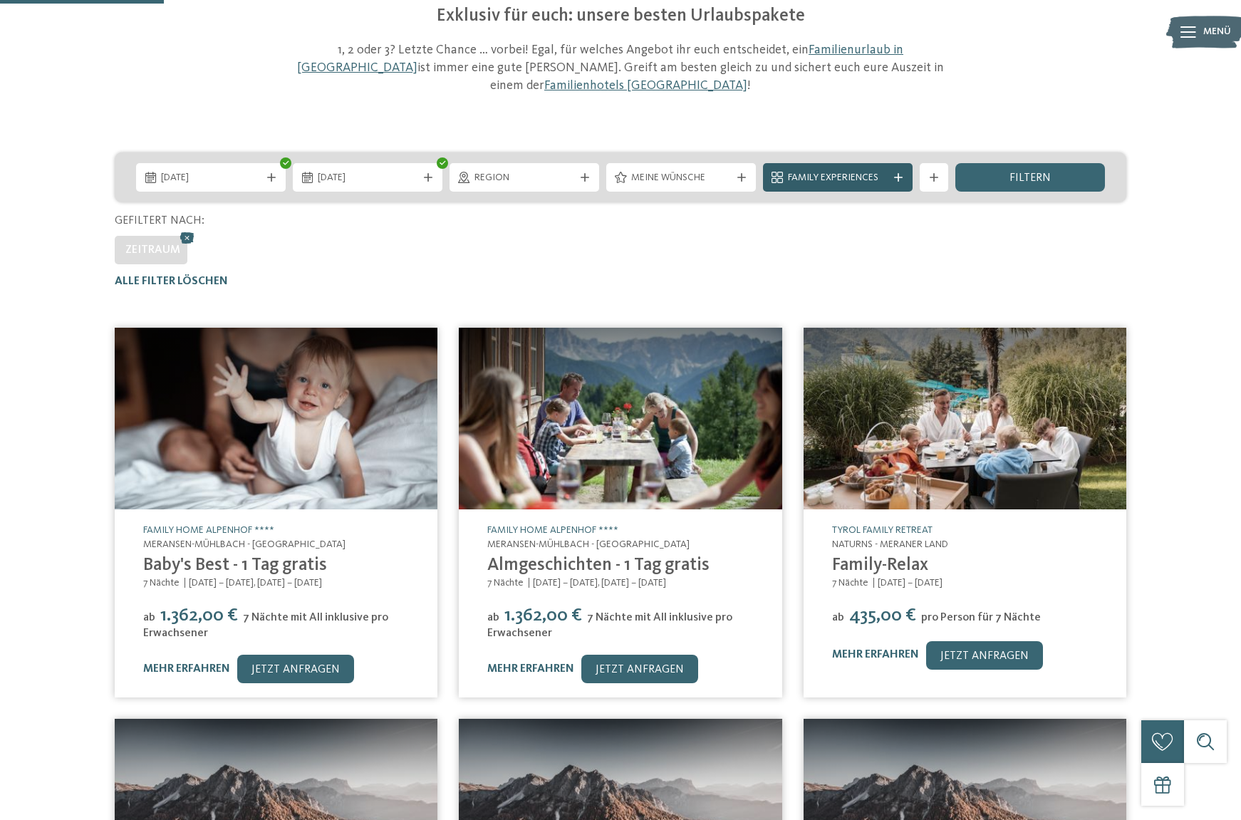
click at [880, 171] on span "Family Experiences" at bounding box center [838, 178] width 100 height 14
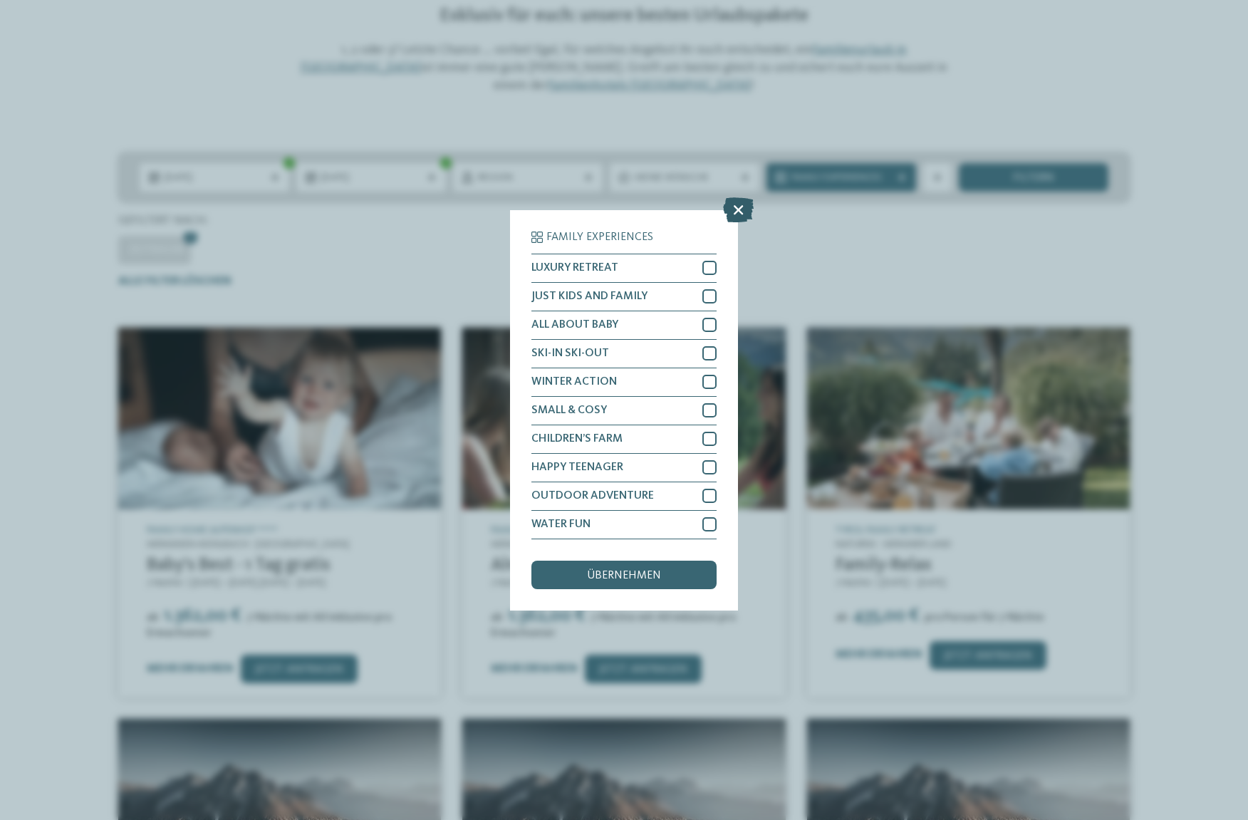
click at [734, 197] on icon at bounding box center [738, 209] width 31 height 25
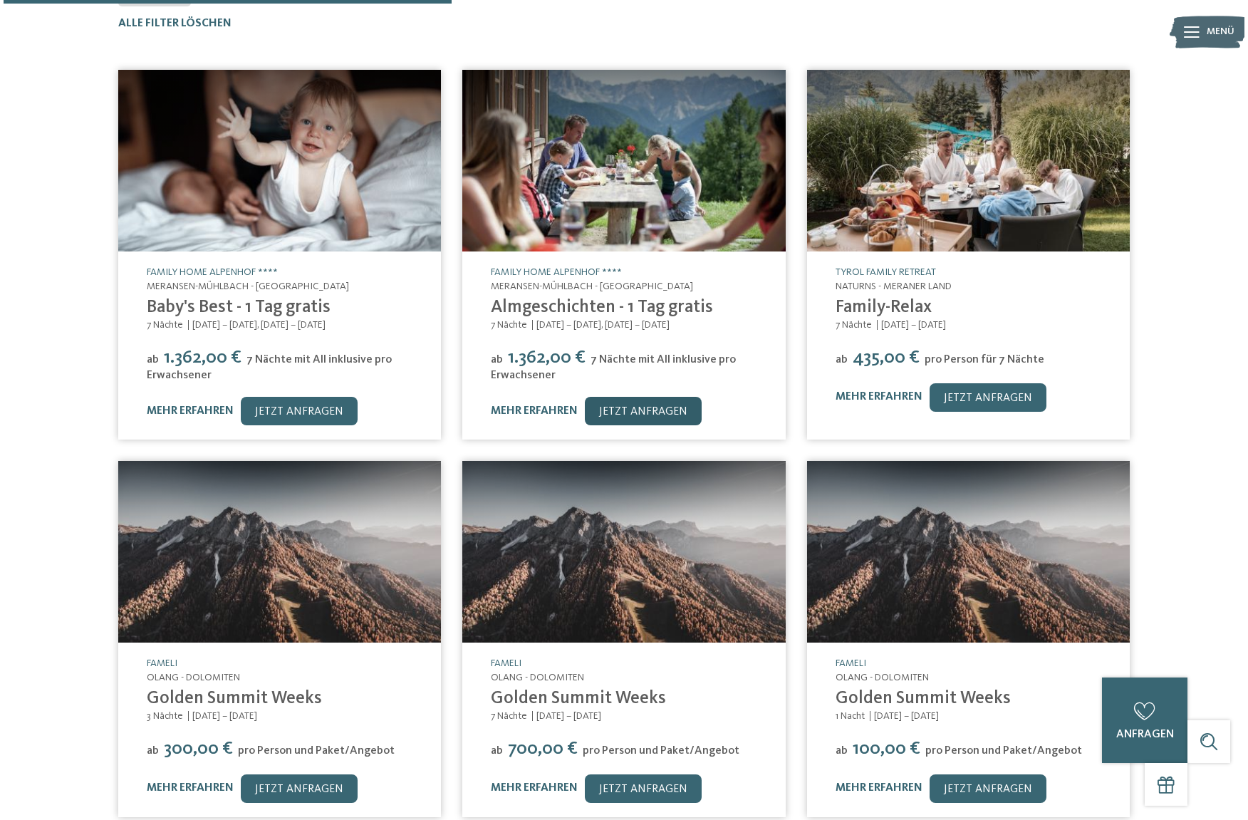
scroll to position [449, 0]
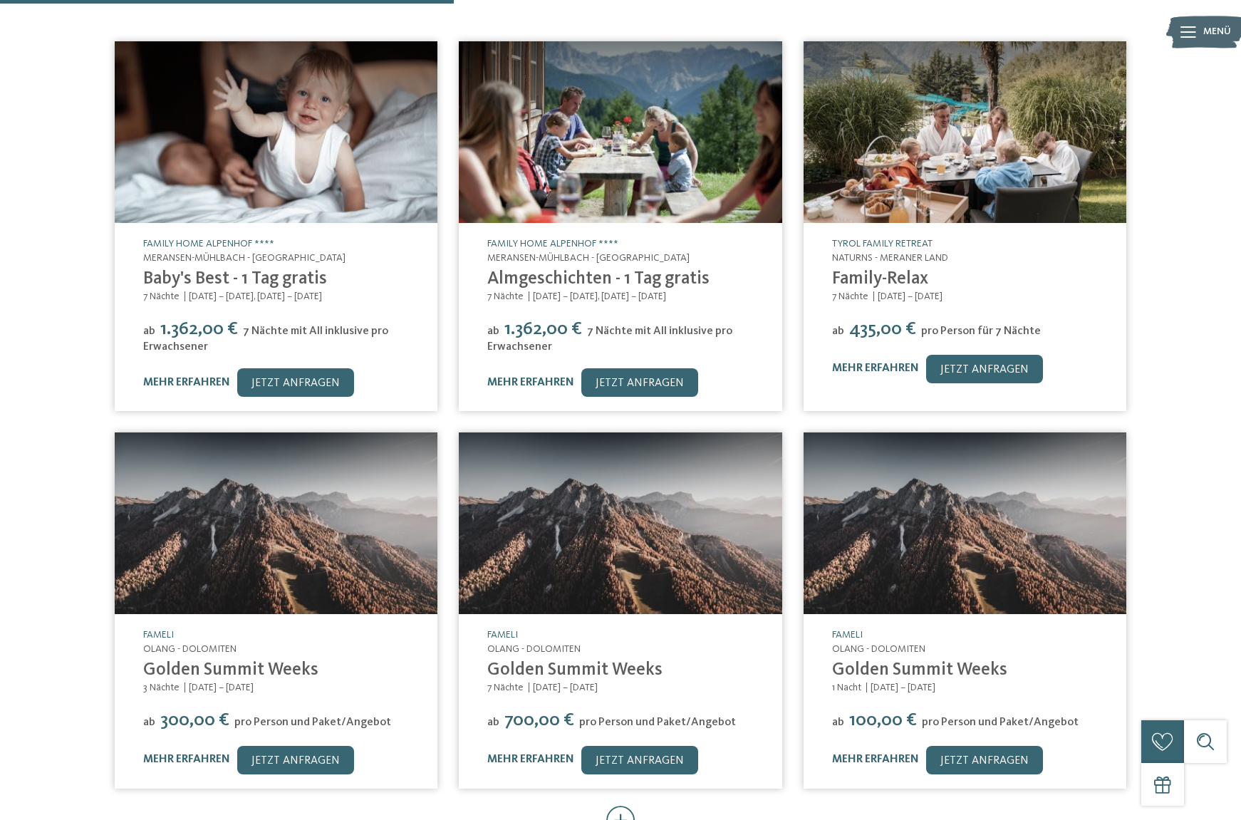
click at [555, 661] on link "Golden Summit Weeks" at bounding box center [574, 670] width 175 height 18
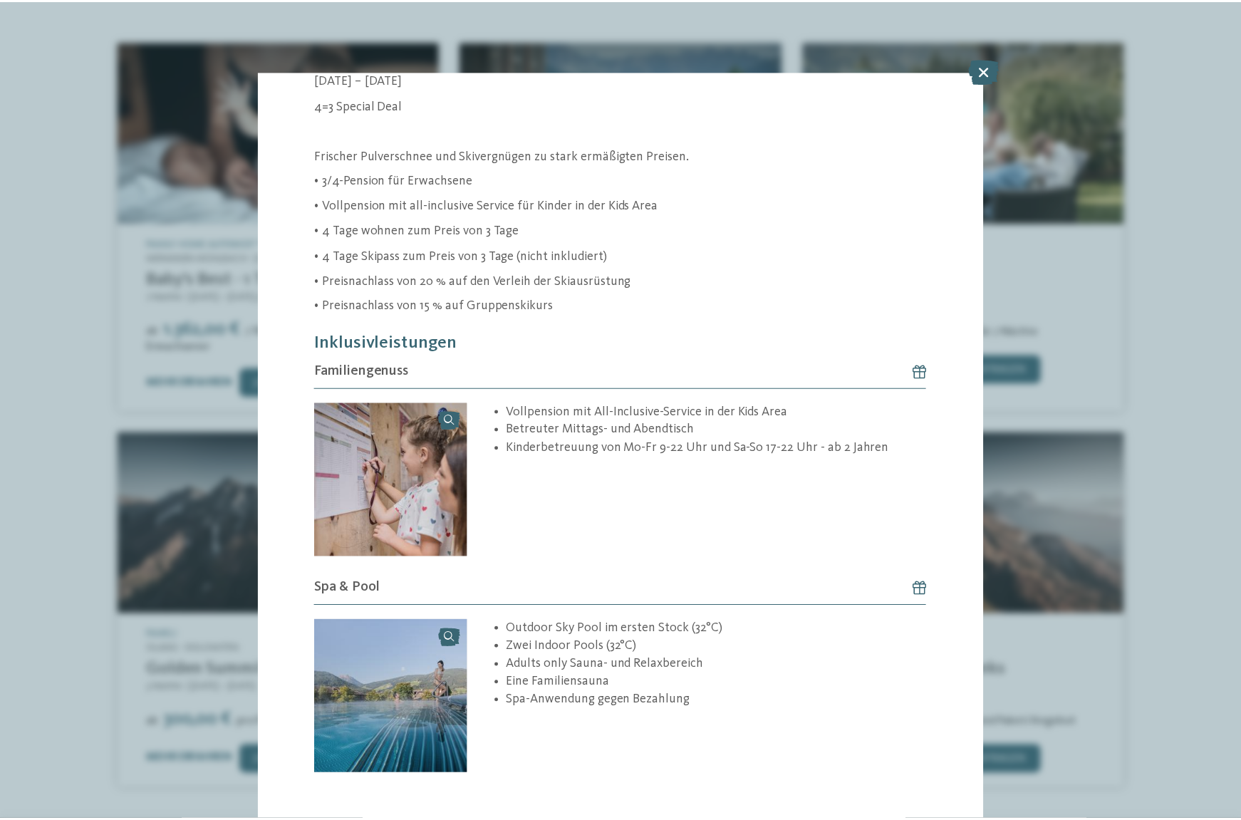
scroll to position [412, 0]
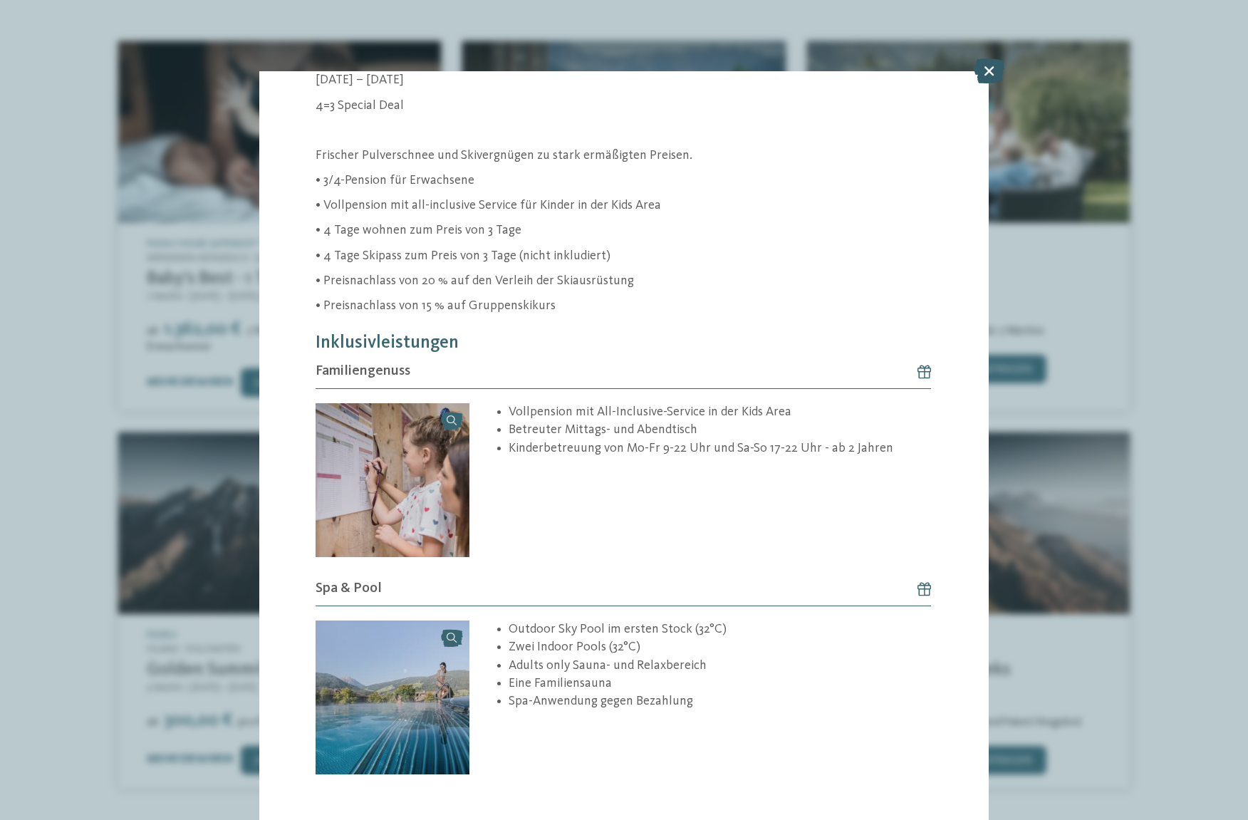
click at [989, 71] on icon at bounding box center [989, 70] width 31 height 25
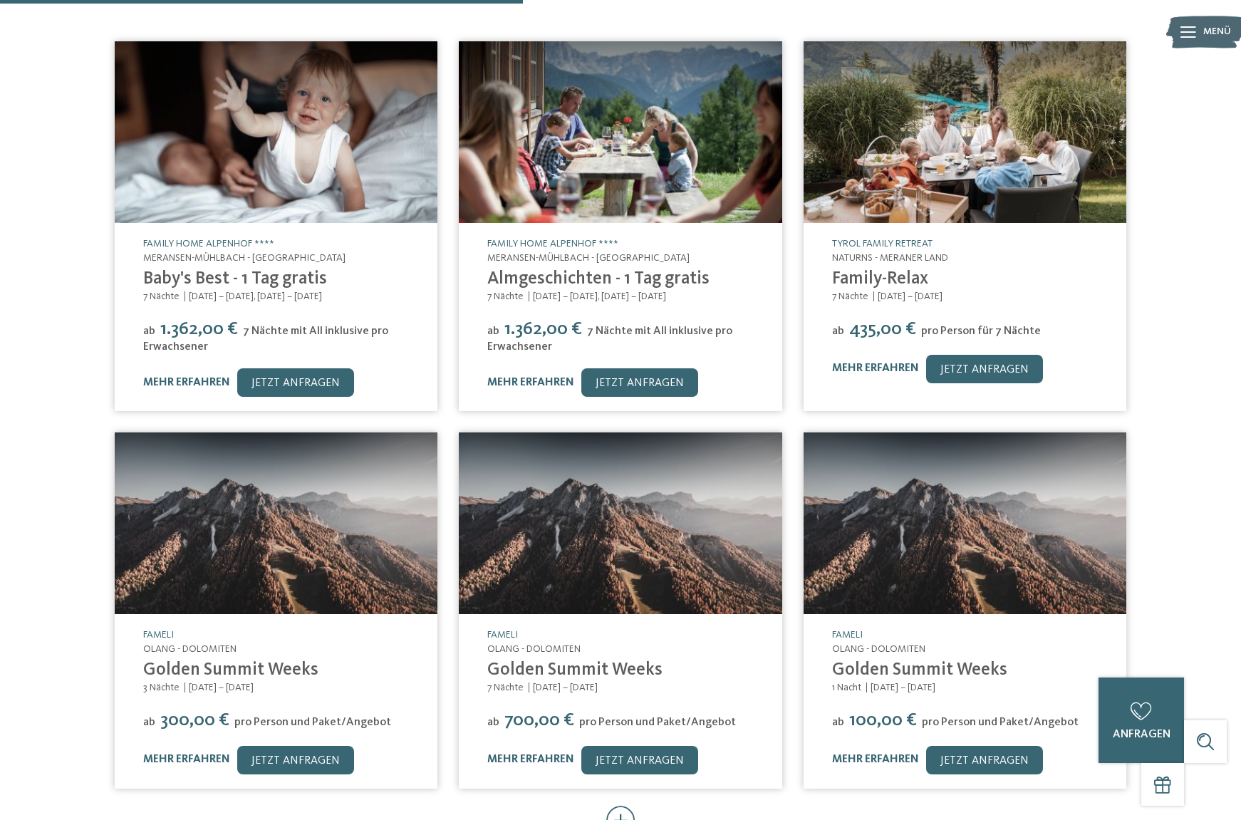
scroll to position [517, 0]
